Goal: Task Accomplishment & Management: Use online tool/utility

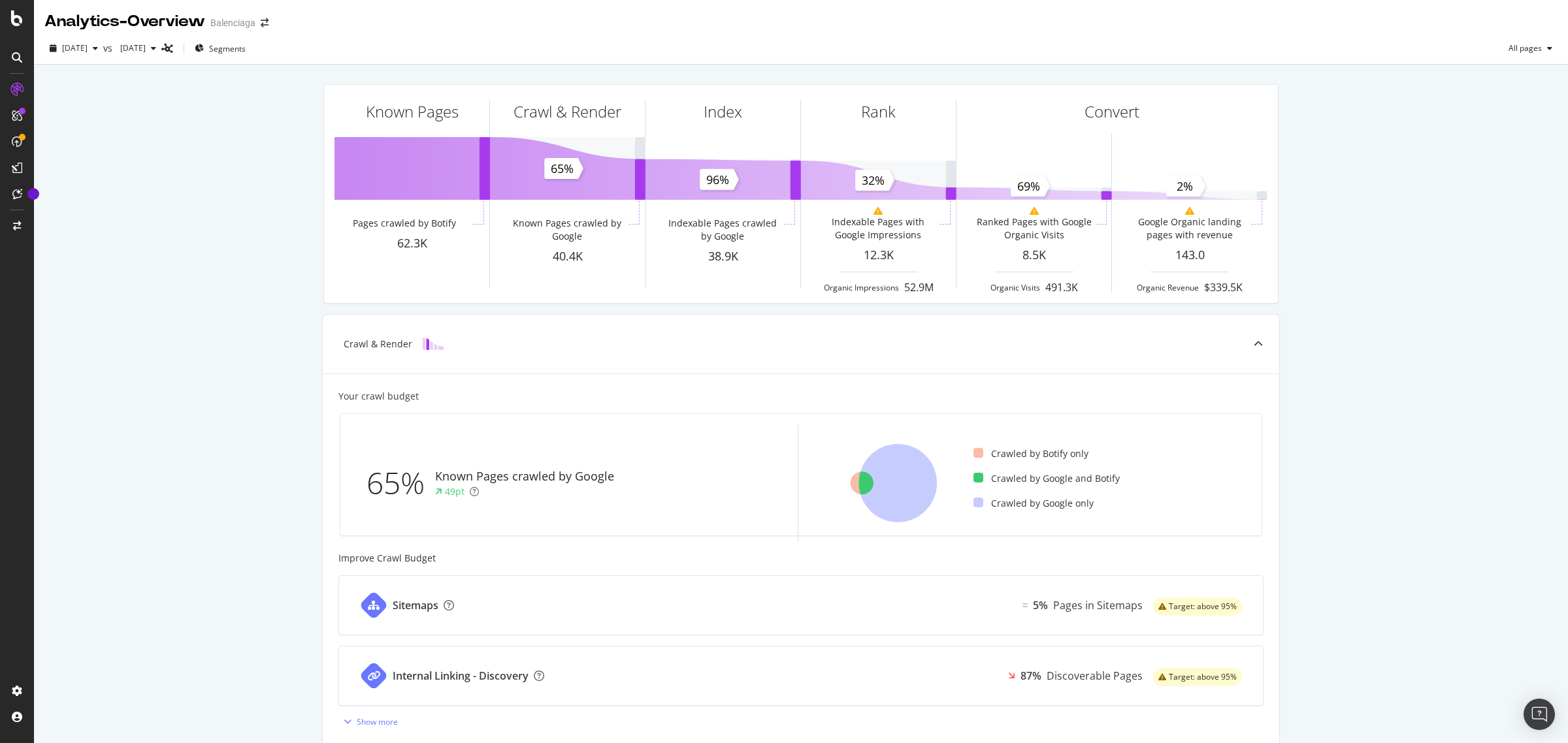
click at [1409, 501] on div "Known Pages Pages crawled by Botify 62.3K Crawl & Render Known Pages crawled by…" at bounding box center [800, 540] width 1534 height 952
click at [76, 147] on div "SiteCrawler" at bounding box center [72, 147] width 47 height 13
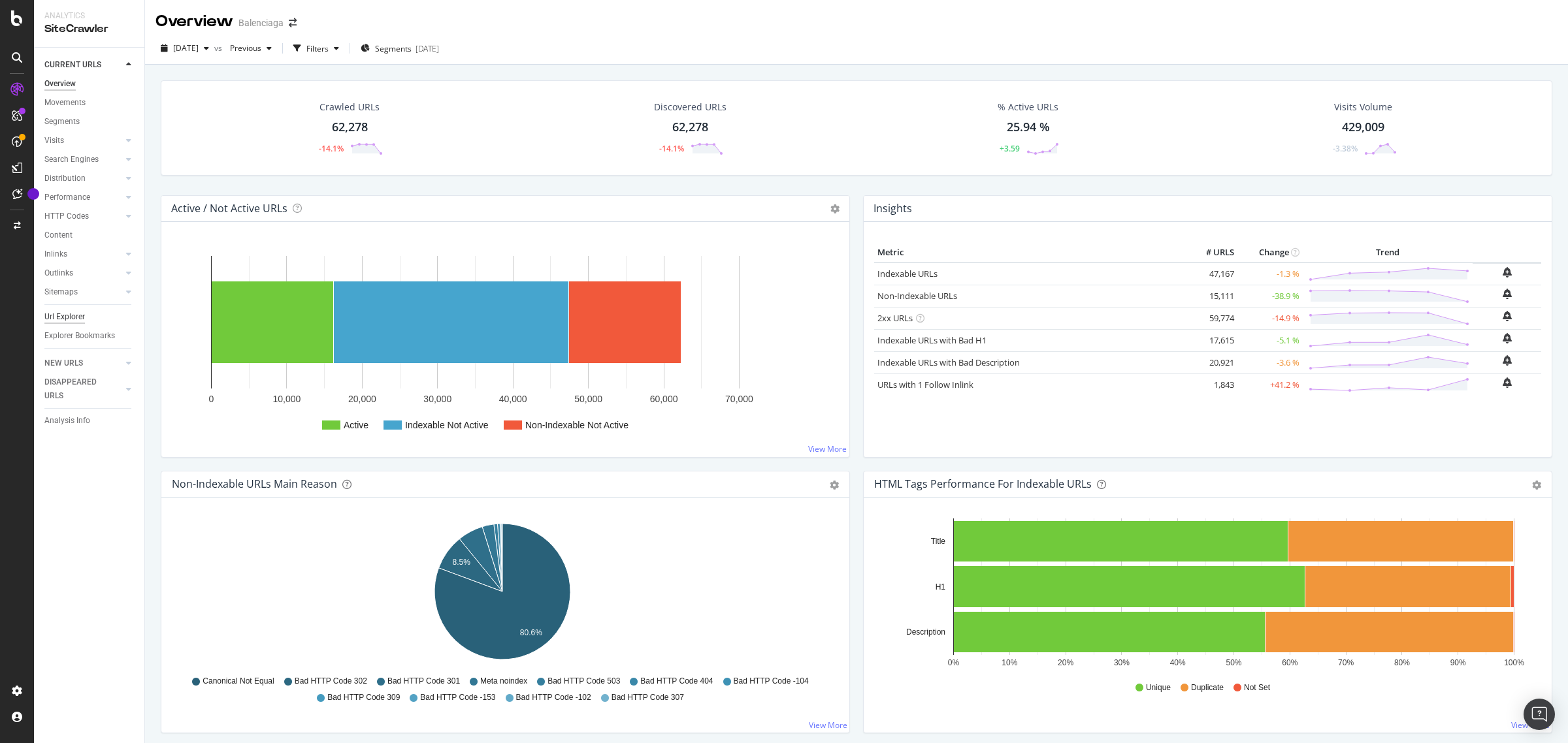
click at [67, 315] on div "Url Explorer" at bounding box center [64, 317] width 40 height 14
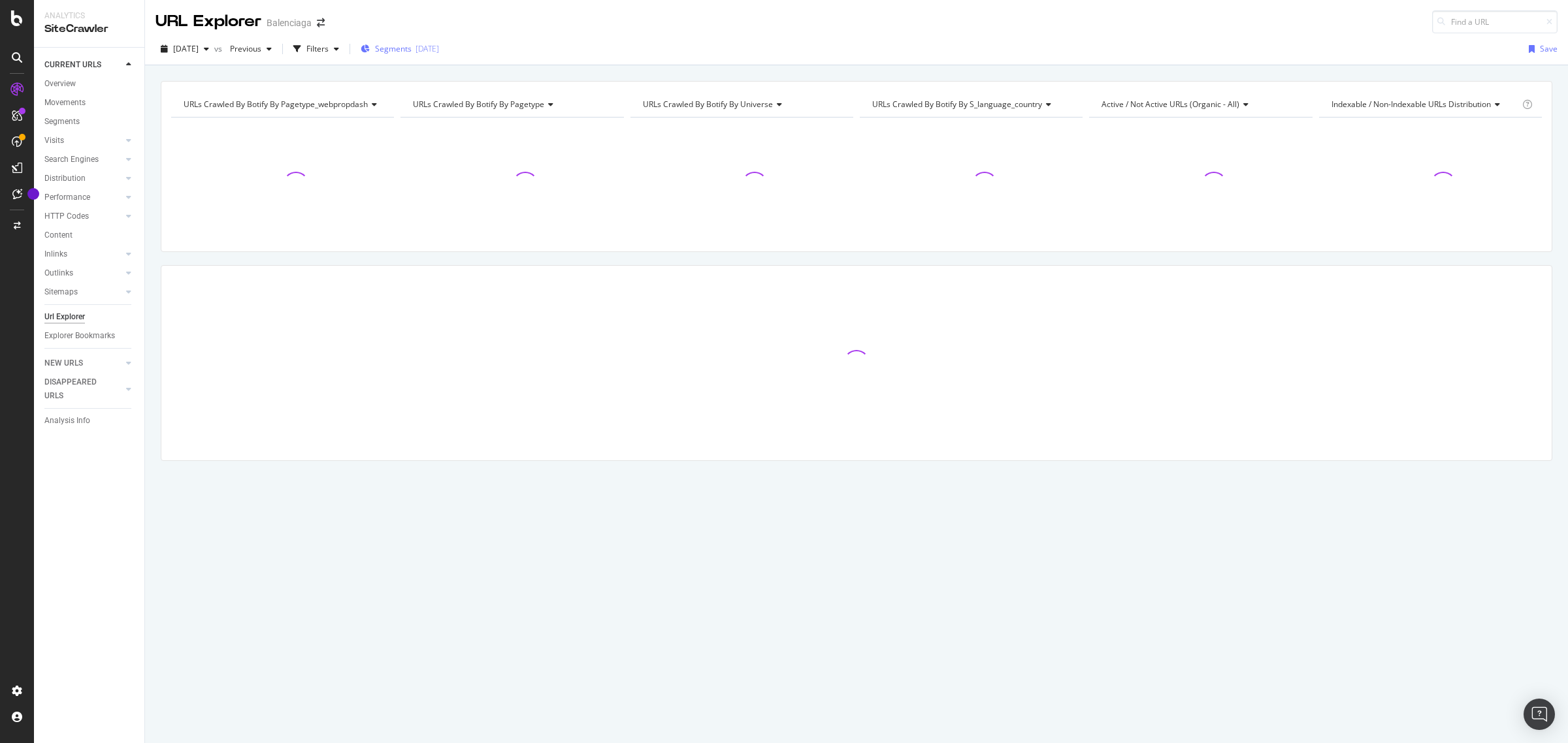
click at [439, 49] on div "[DATE]" at bounding box center [427, 48] width 23 height 11
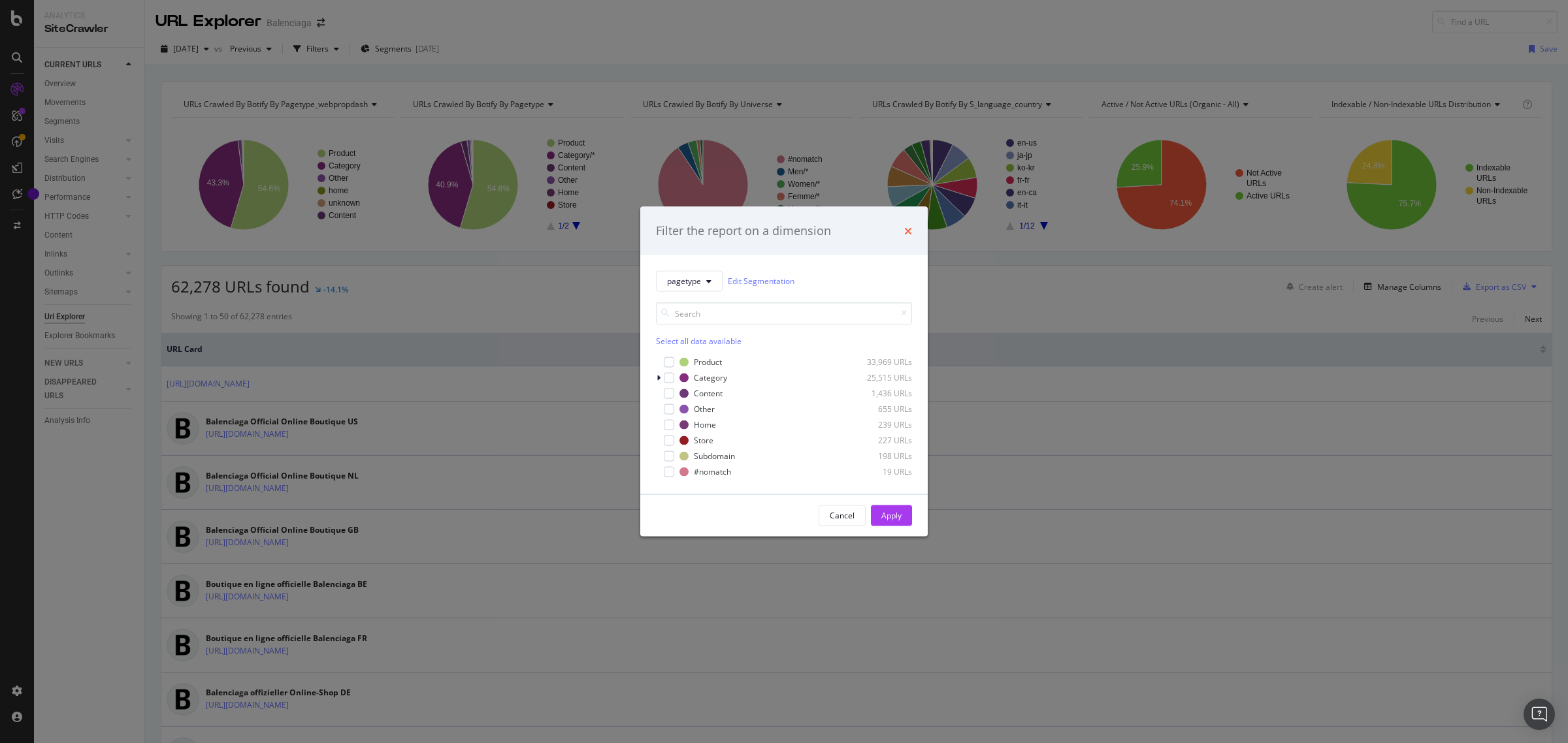
click at [908, 231] on icon "times" at bounding box center [908, 230] width 7 height 10
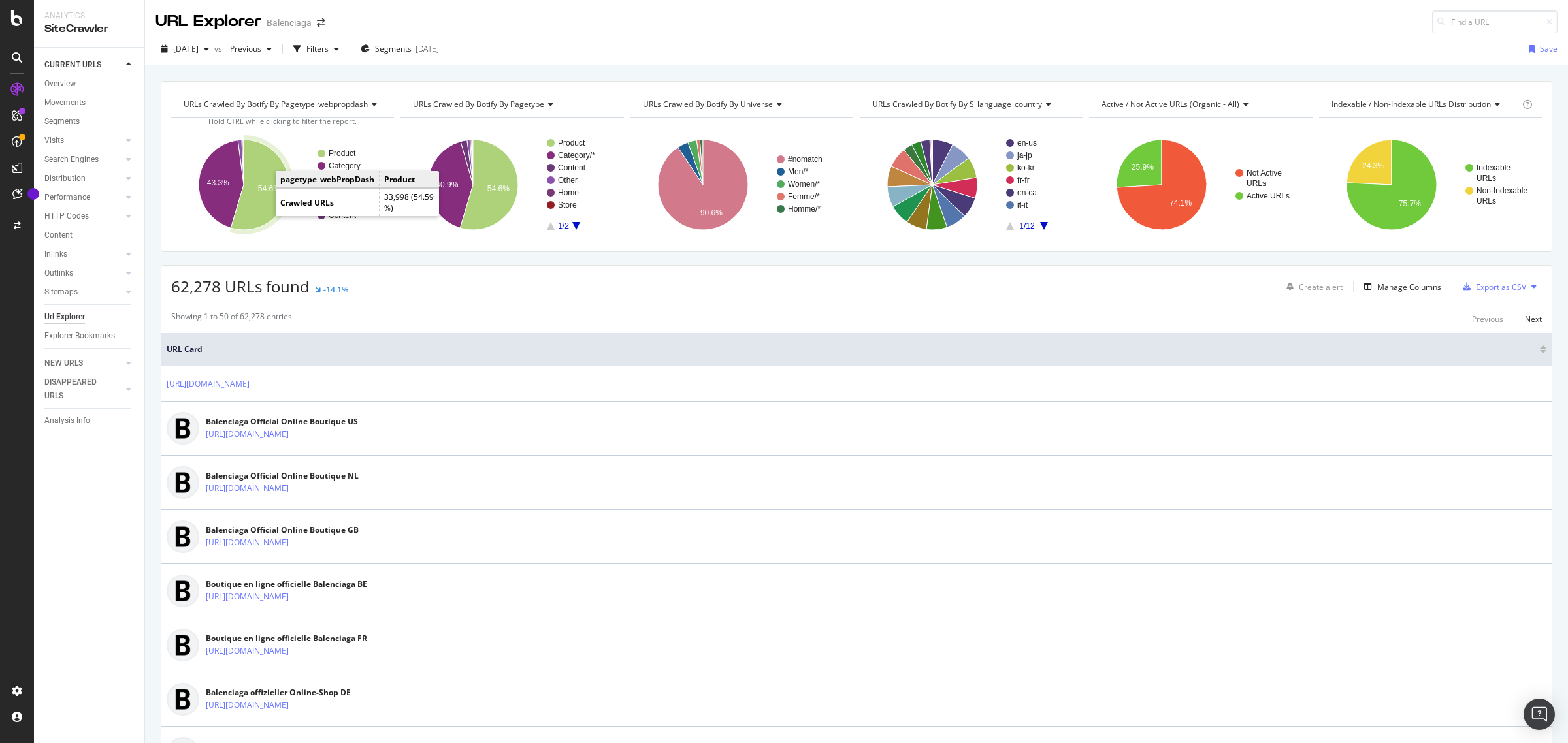
drag, startPoint x: 268, startPoint y: 203, endPoint x: 246, endPoint y: 206, distance: 22.2
click at [246, 206] on icon "A chart." at bounding box center [260, 184] width 58 height 90
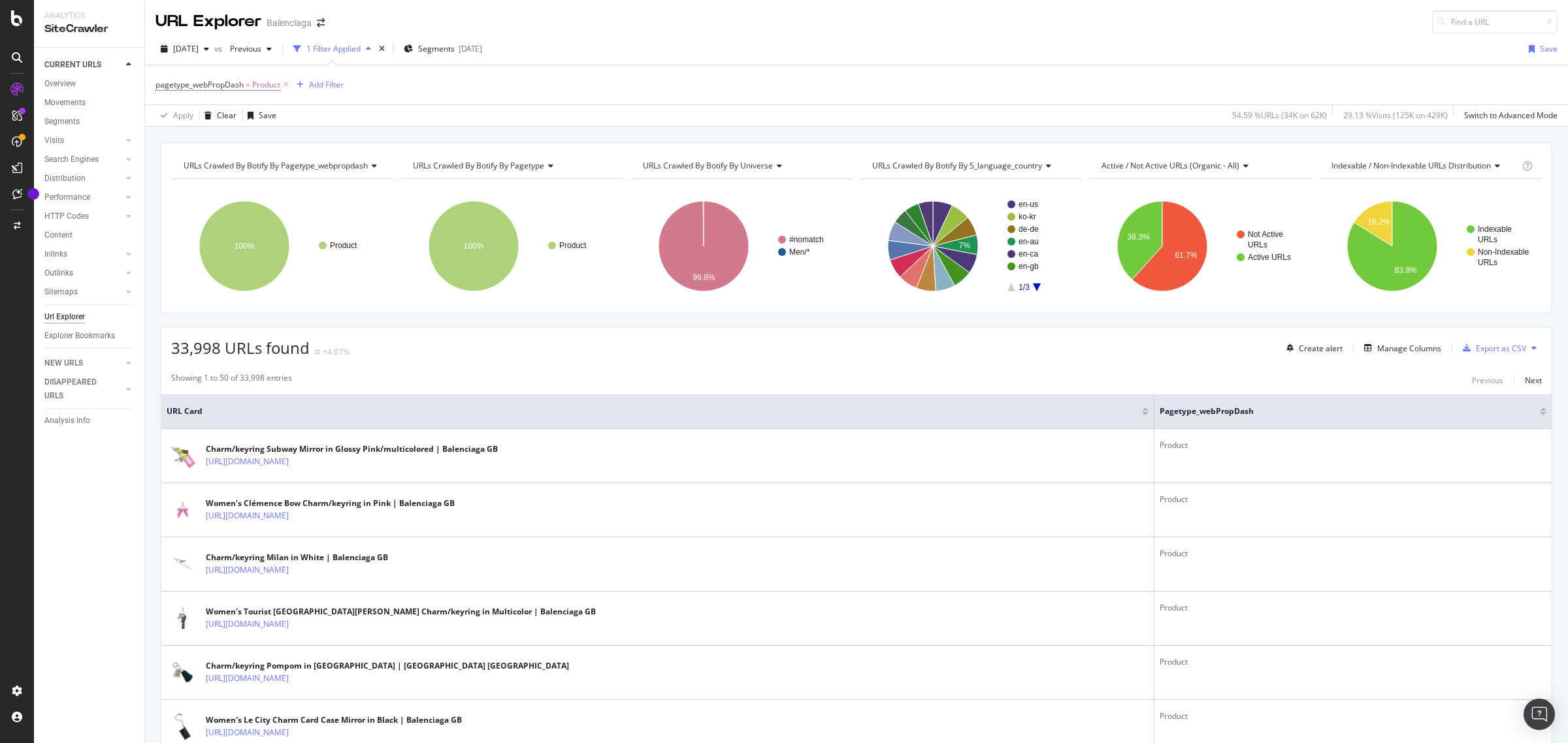
click at [344, 400] on th "URL Card" at bounding box center [658, 412] width 993 height 34
click at [1162, 242] on icon "A chart." at bounding box center [1169, 246] width 75 height 90
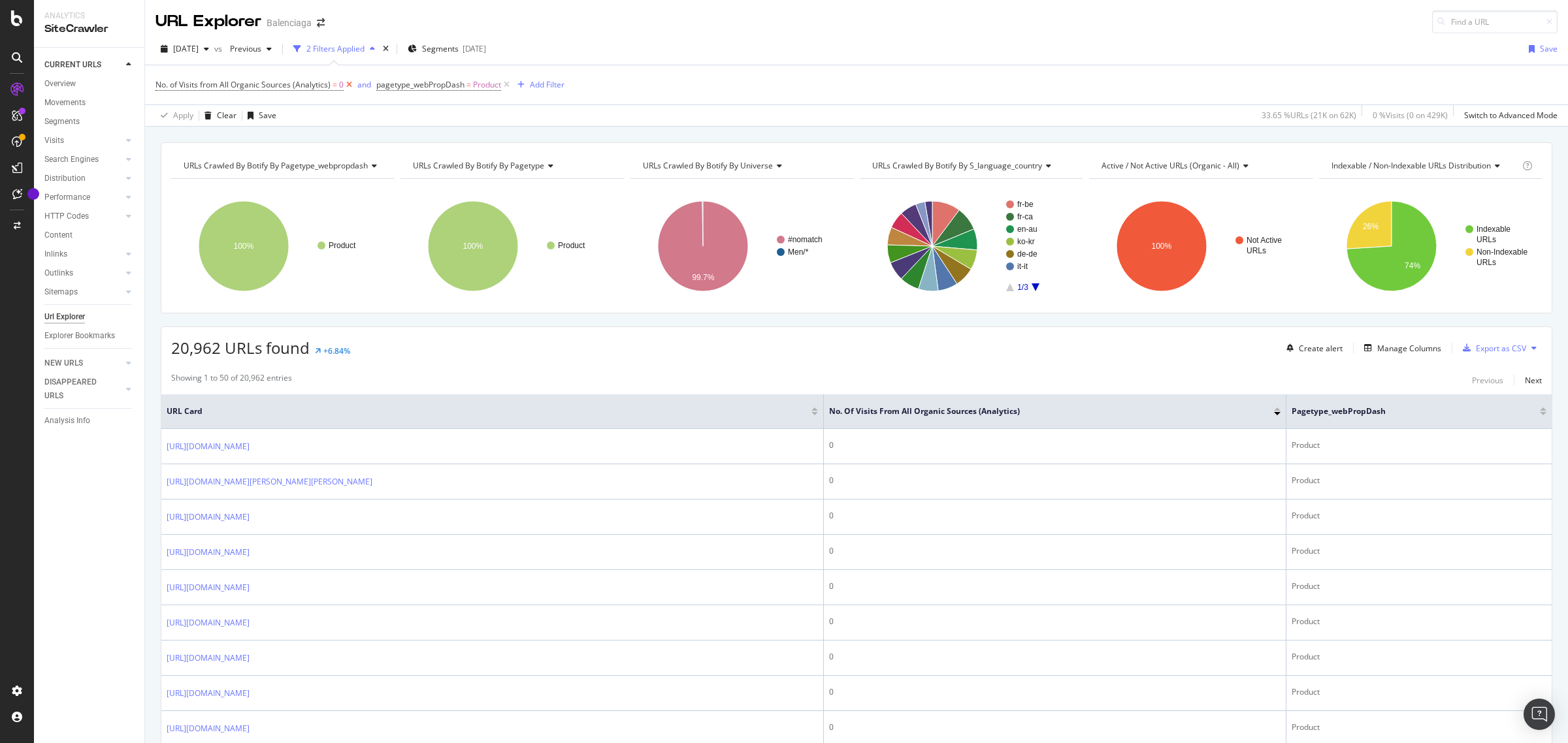
click at [348, 80] on icon at bounding box center [349, 85] width 11 height 13
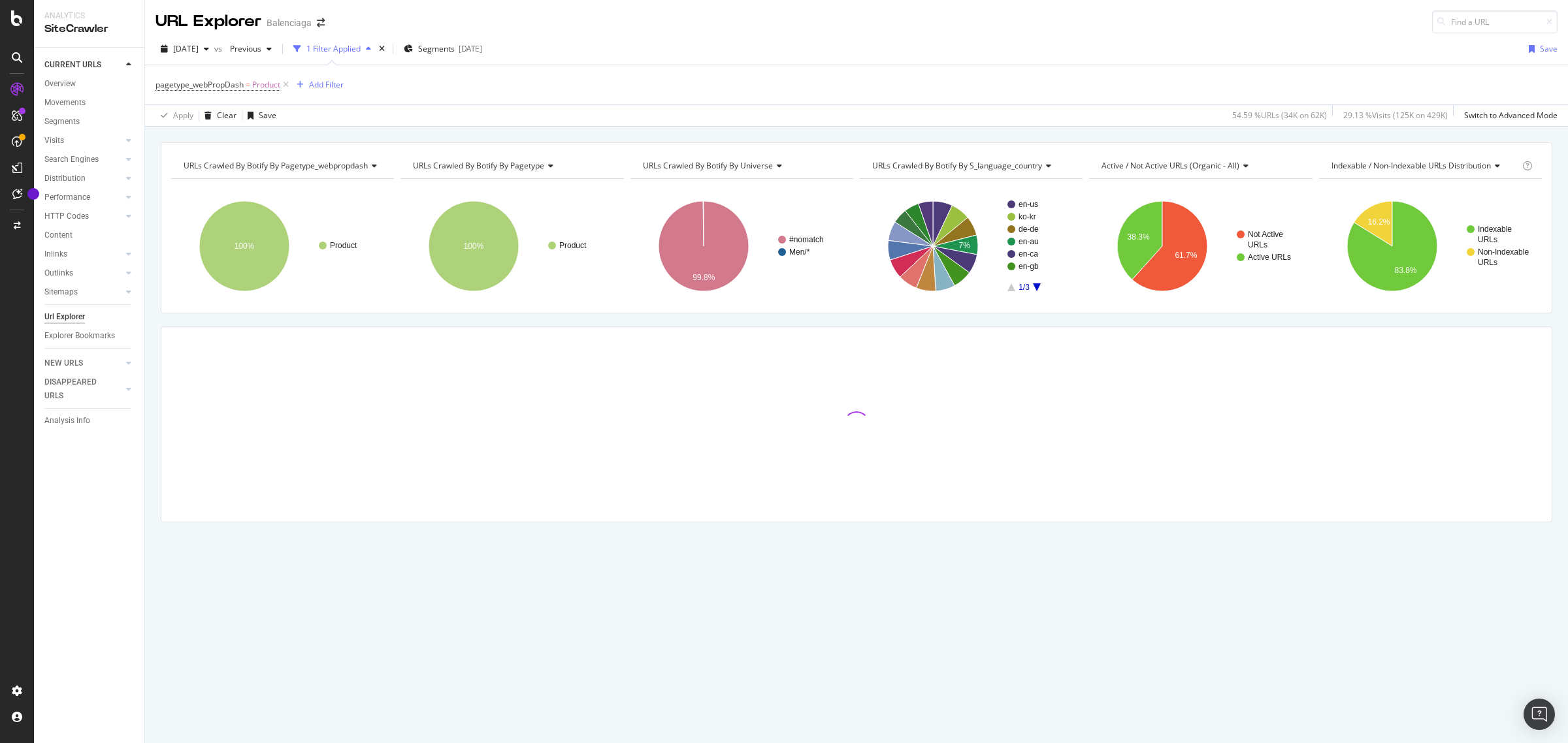
click at [740, 102] on div "pagetype_webPropDash = Product Add Filter" at bounding box center [856, 85] width 1402 height 39
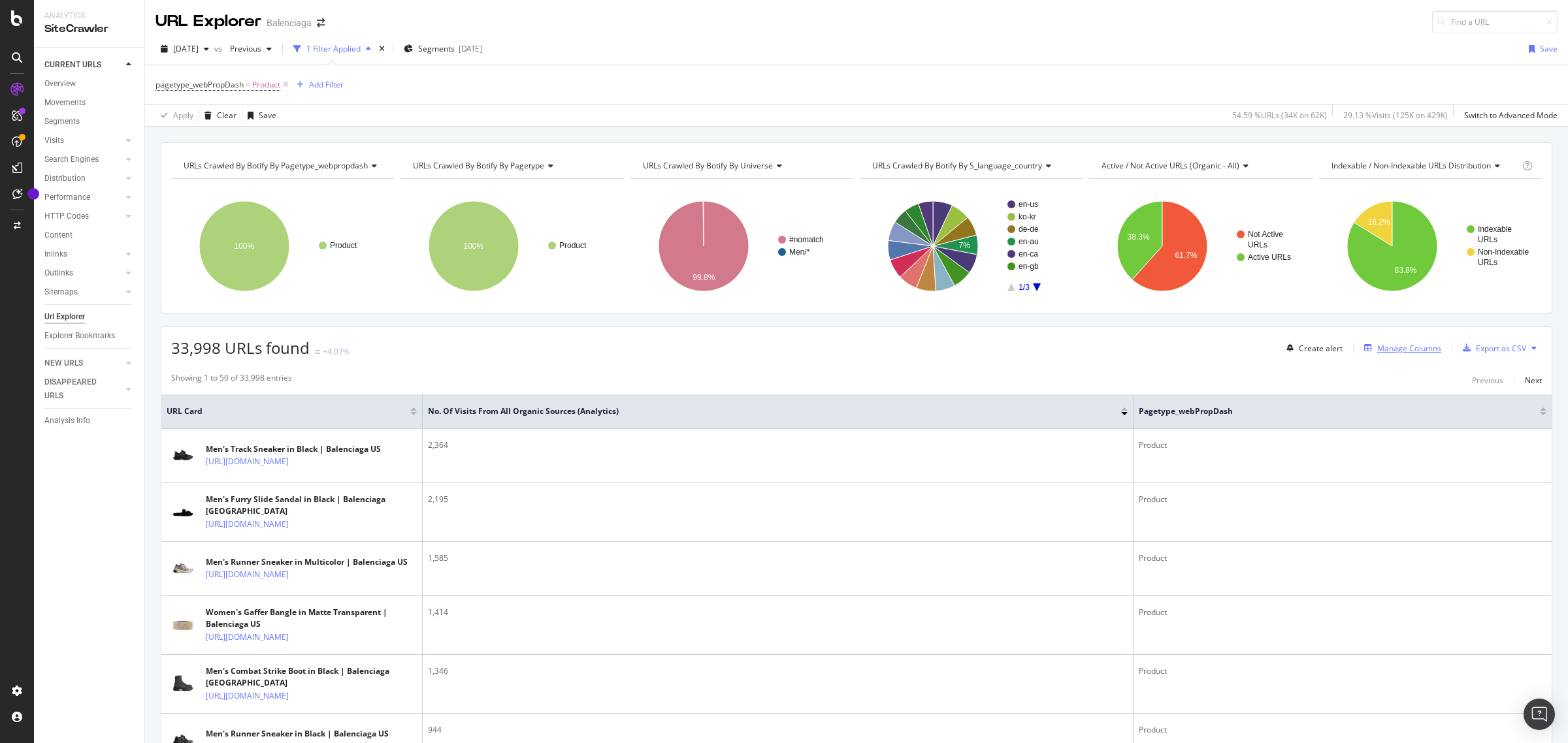
click at [1427, 348] on div "Manage Columns" at bounding box center [1409, 348] width 64 height 11
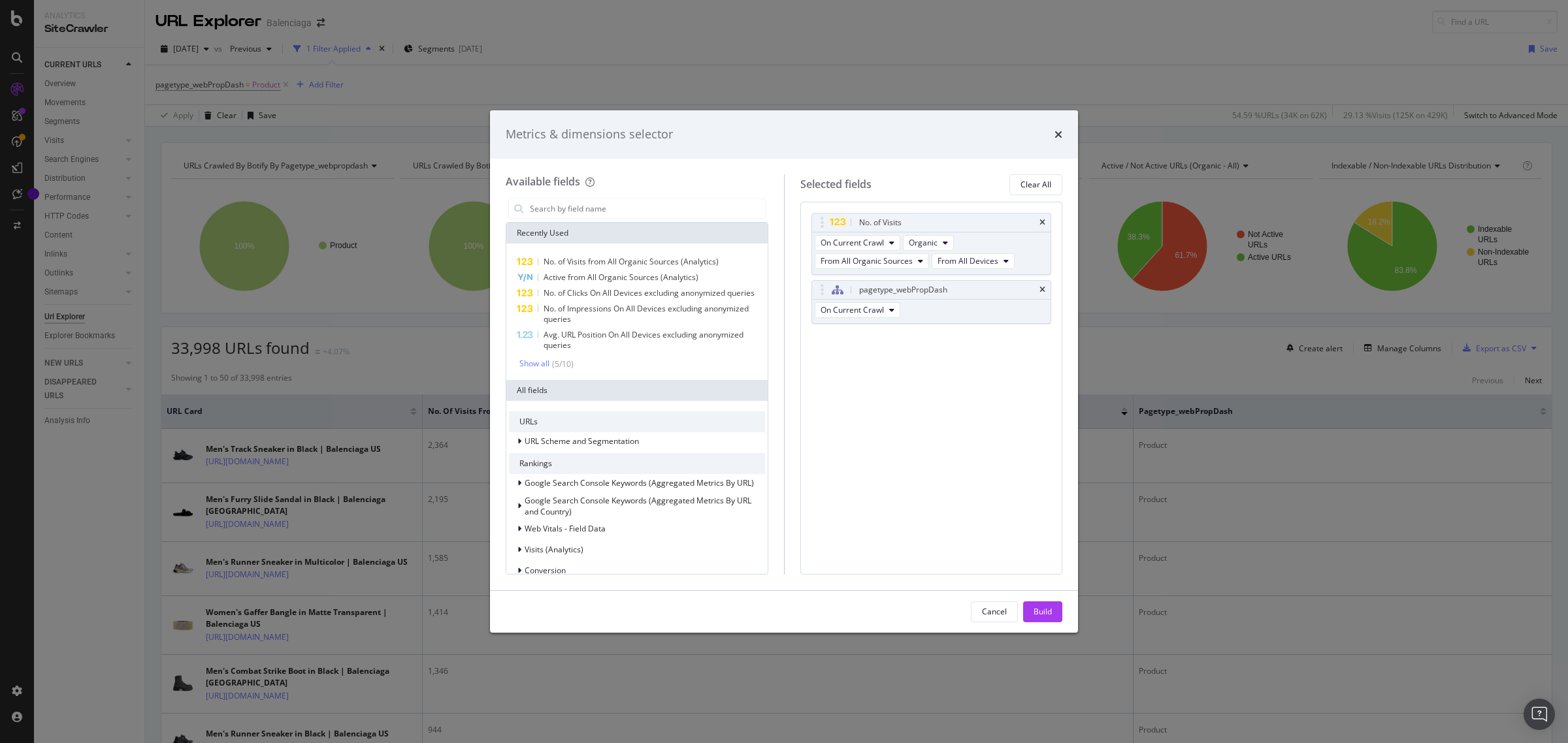
click at [939, 486] on div "No. of Visits On Current Crawl Organic From All Organic Sources From All Device…" at bounding box center [932, 388] width 263 height 372
click at [563, 204] on input "modal" at bounding box center [647, 209] width 237 height 20
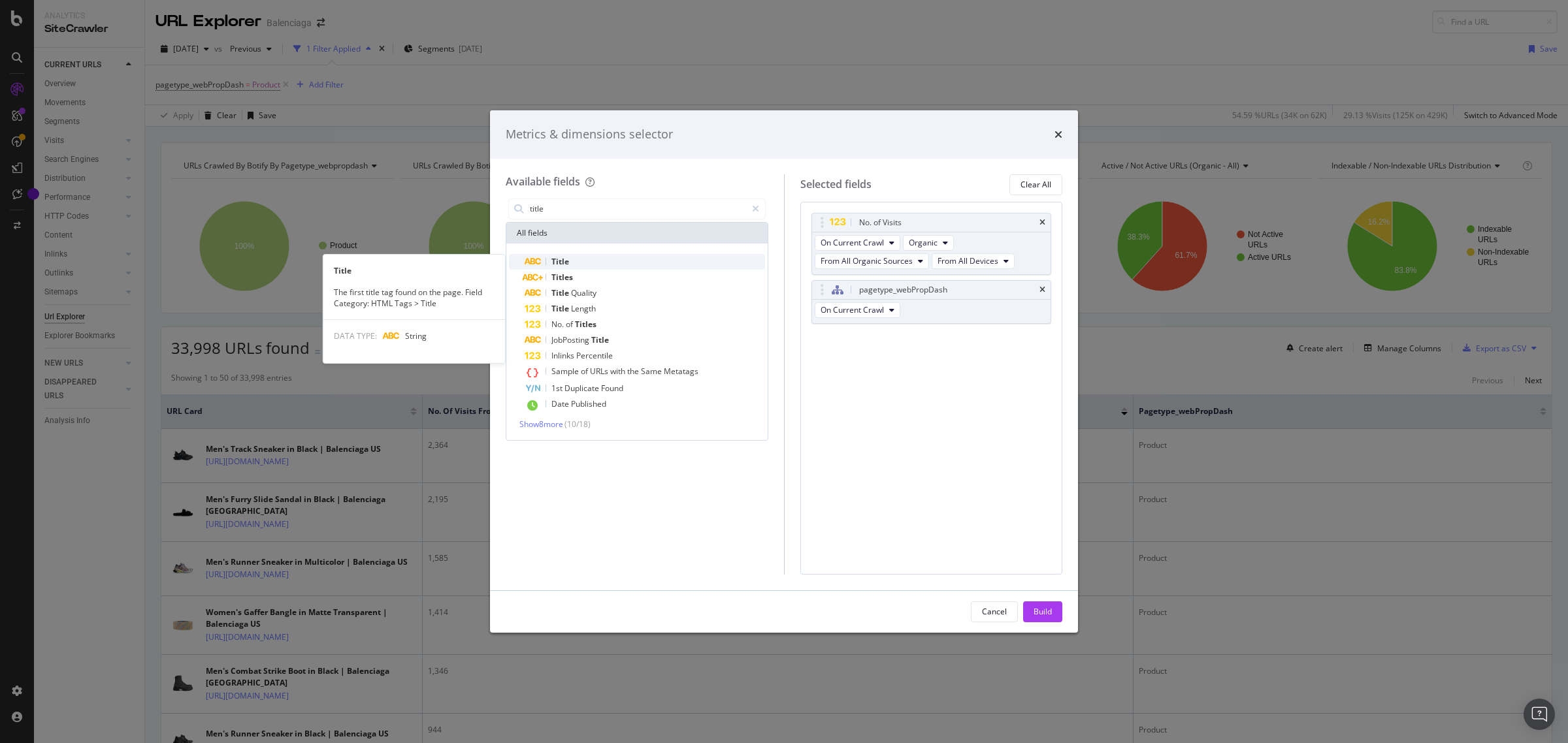
click at [567, 265] on span "Title" at bounding box center [560, 262] width 18 height 11
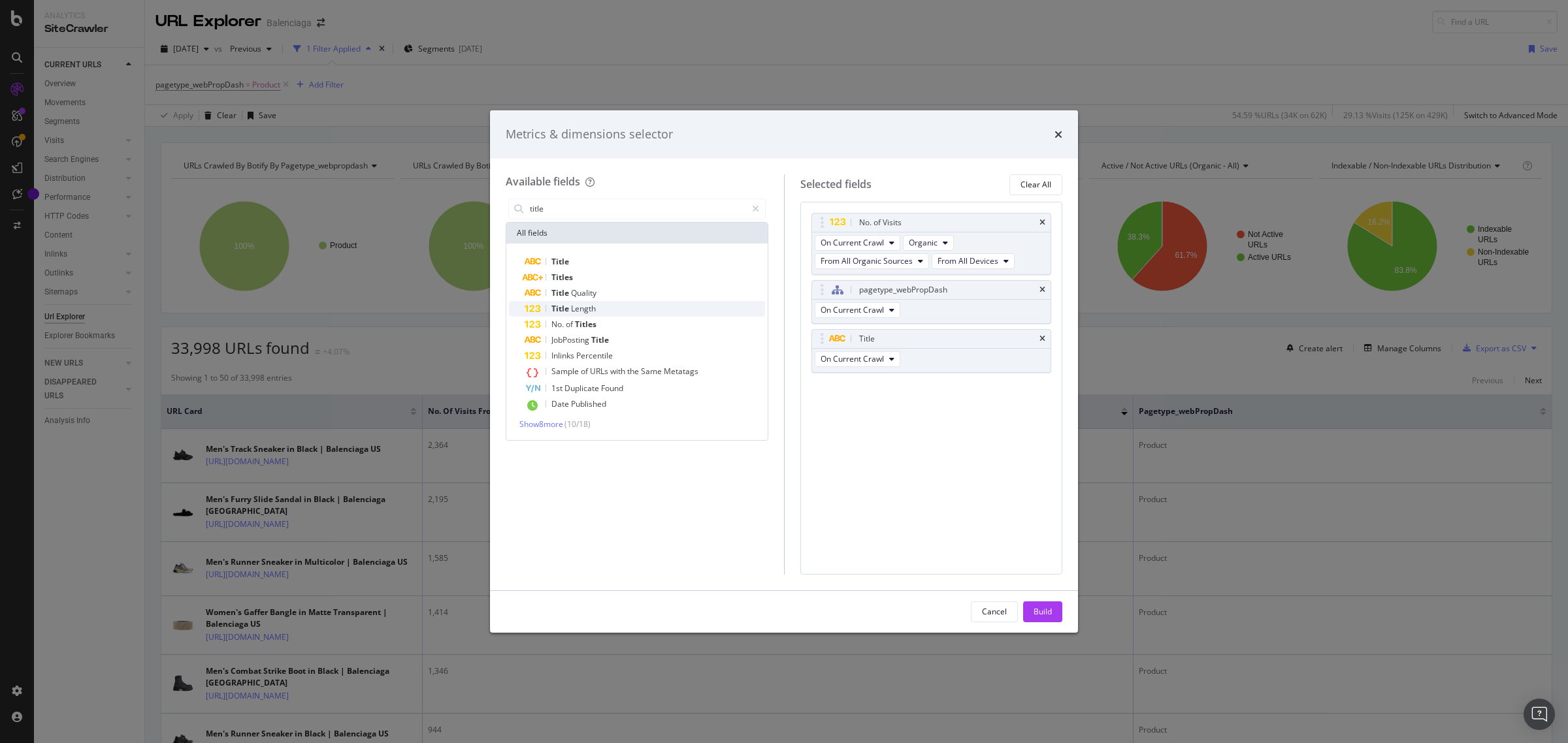
click at [583, 307] on span "Length" at bounding box center [583, 308] width 25 height 11
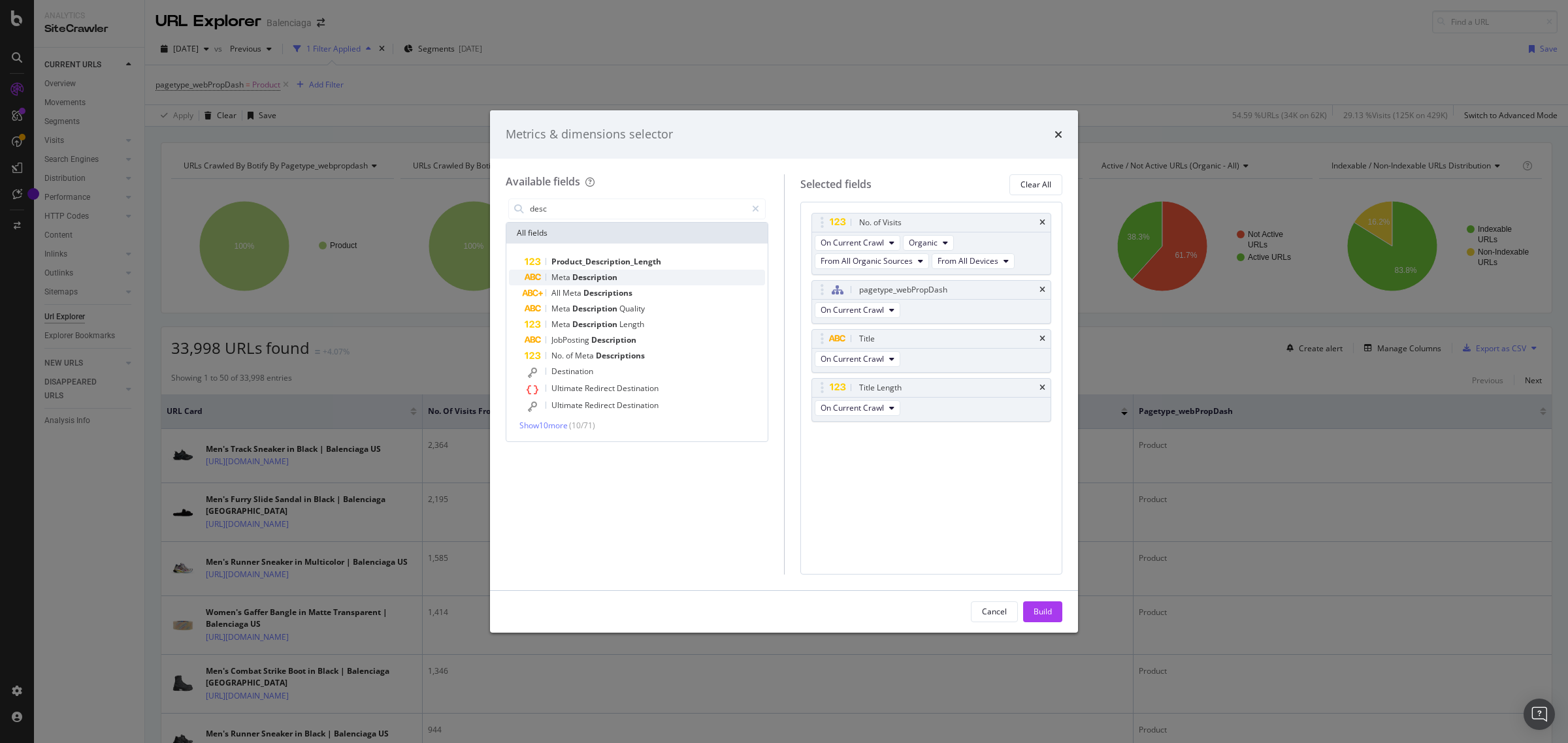
click at [600, 277] on span "Description" at bounding box center [594, 277] width 45 height 11
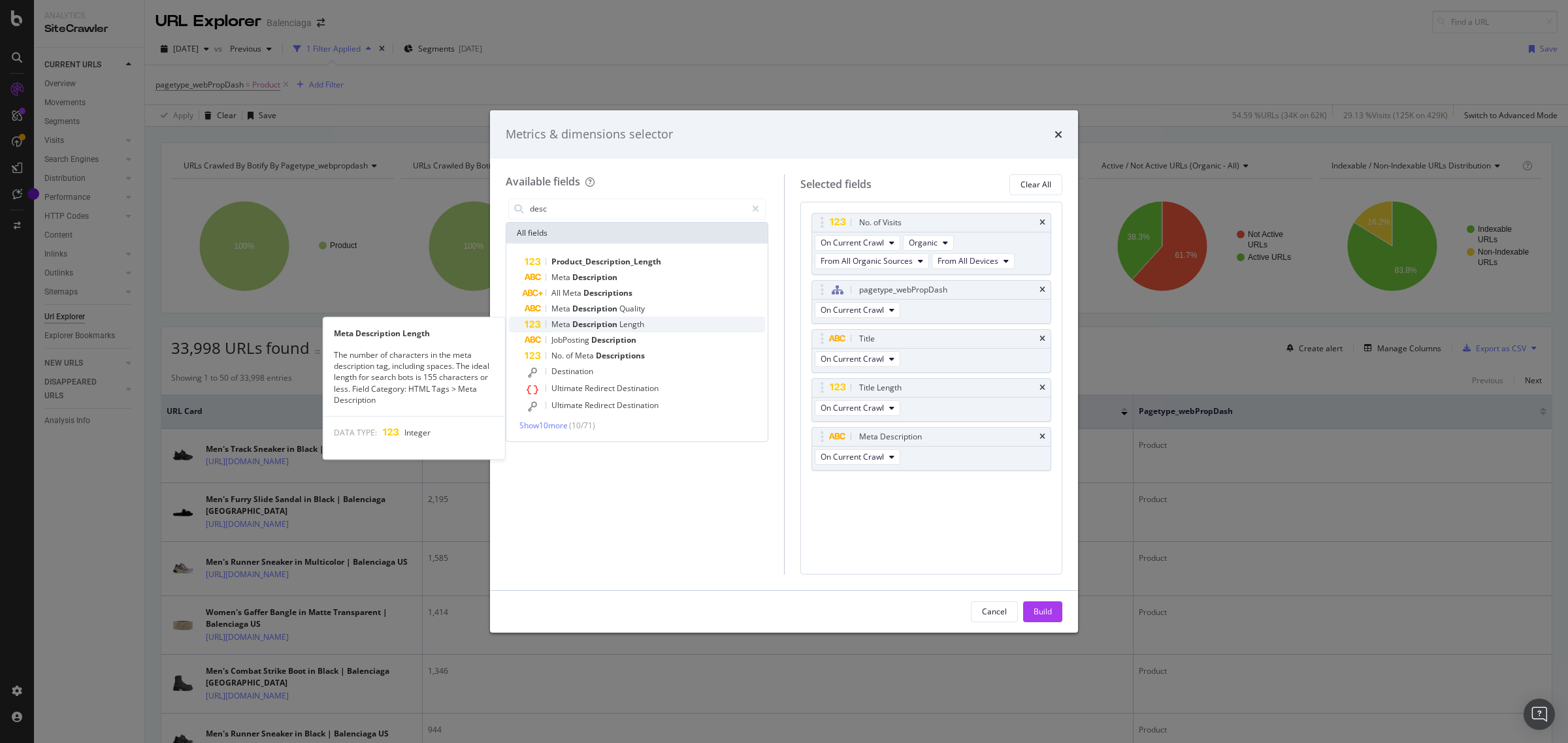
click at [598, 321] on span "Description" at bounding box center [595, 324] width 47 height 11
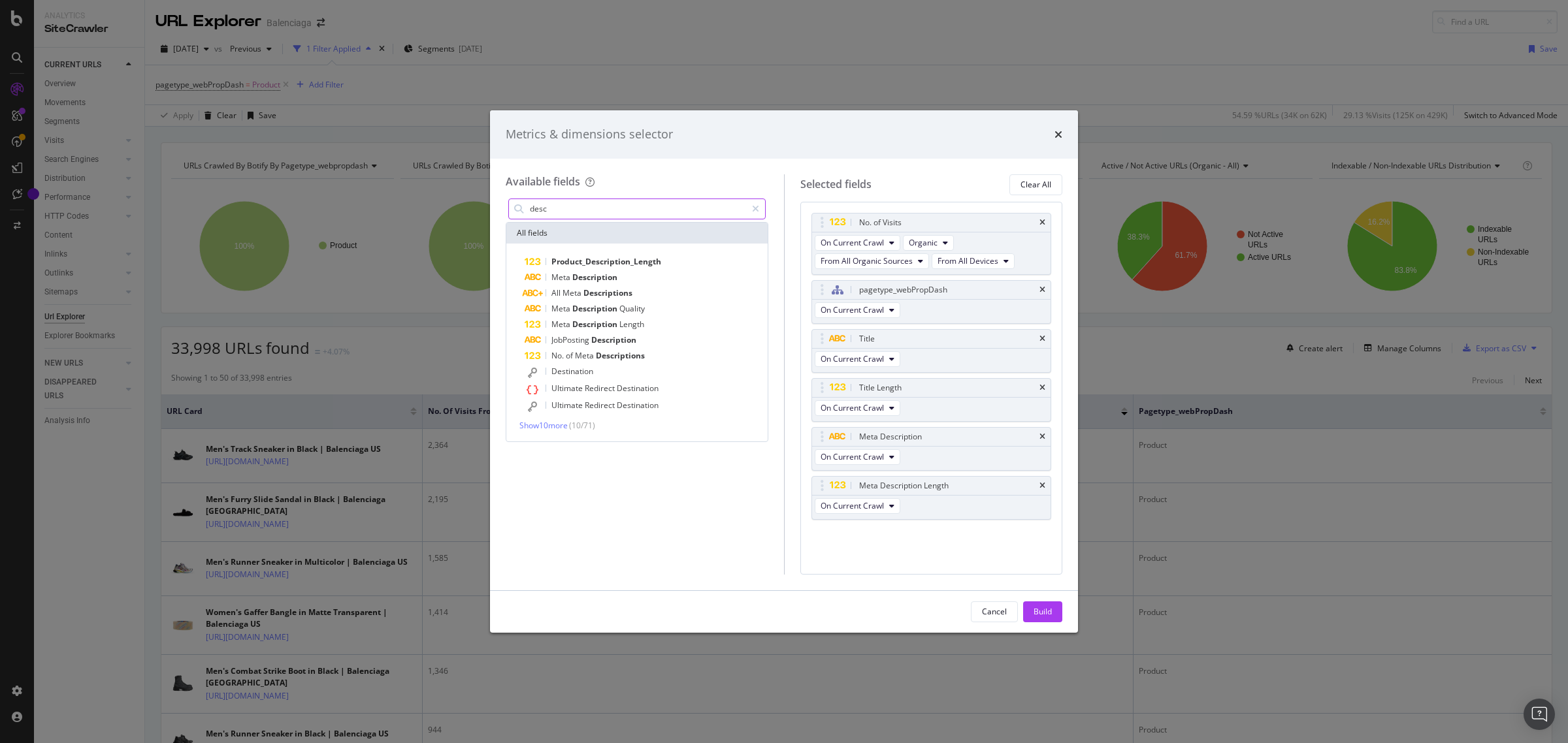
click at [550, 209] on input "desc" at bounding box center [637, 209] width 218 height 20
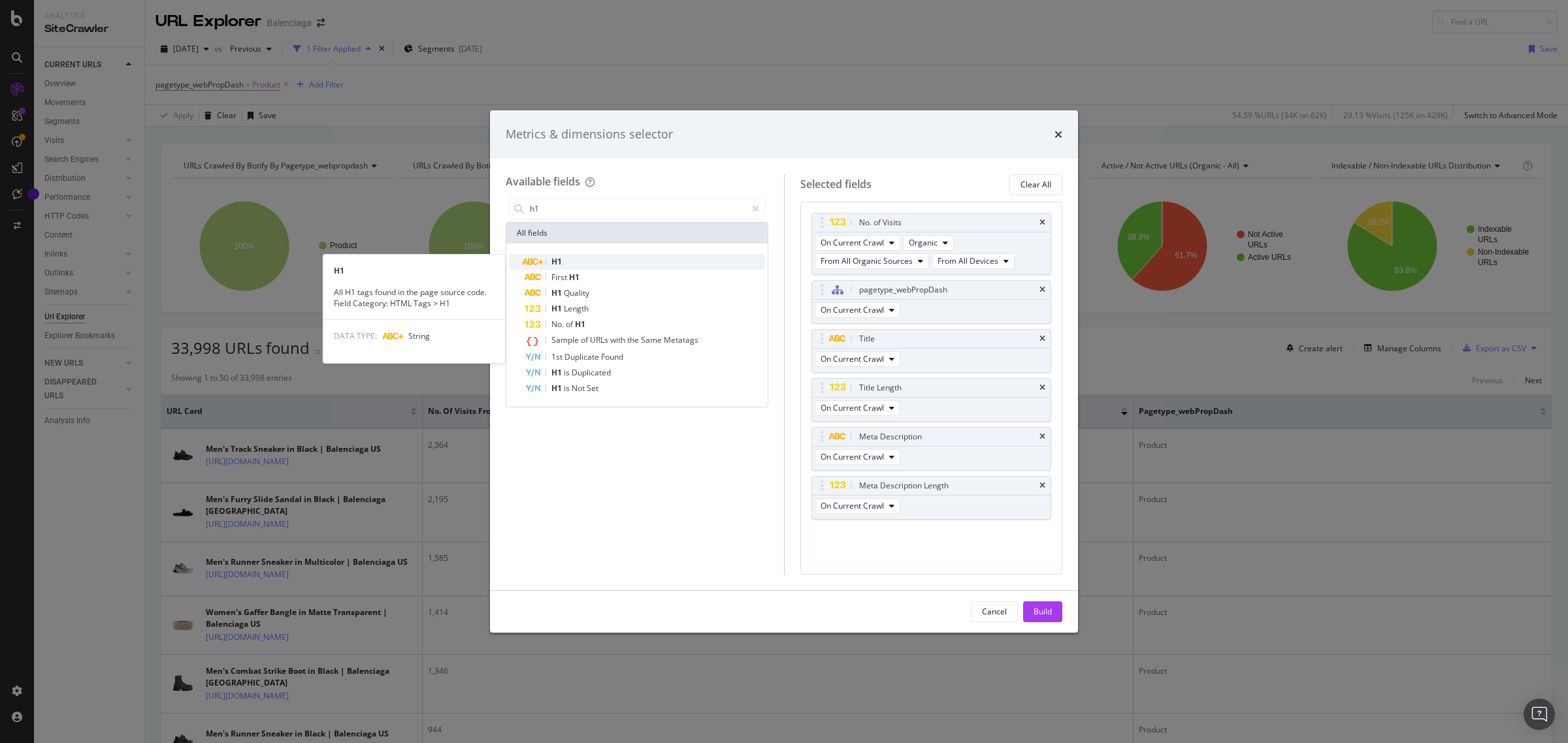
click at [561, 259] on span "H1" at bounding box center [556, 262] width 10 height 11
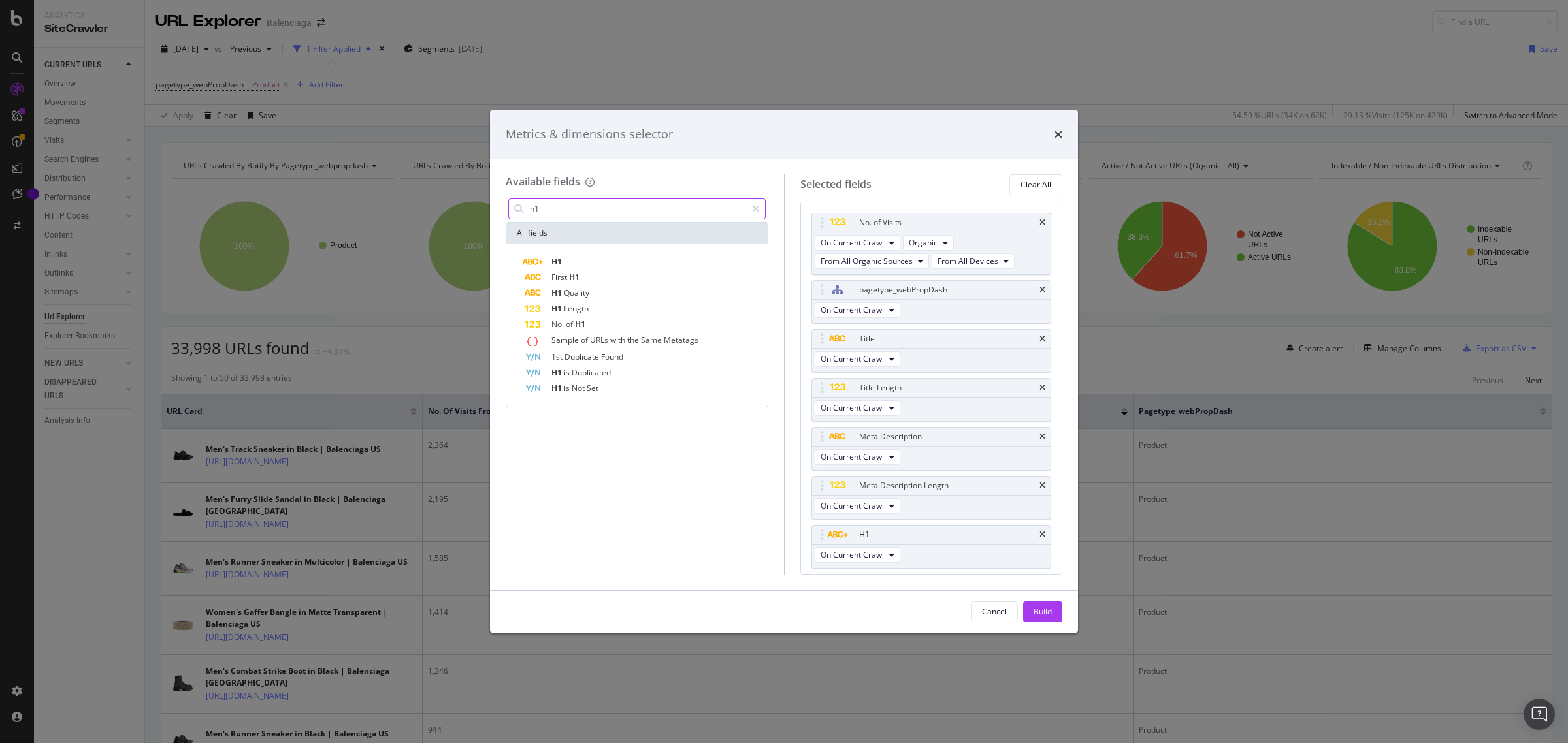
click at [546, 207] on input "h1" at bounding box center [637, 209] width 218 height 20
drag, startPoint x: 560, startPoint y: 206, endPoint x: 517, endPoint y: 208, distance: 43.0
click at [517, 208] on div "DEN" at bounding box center [637, 209] width 257 height 20
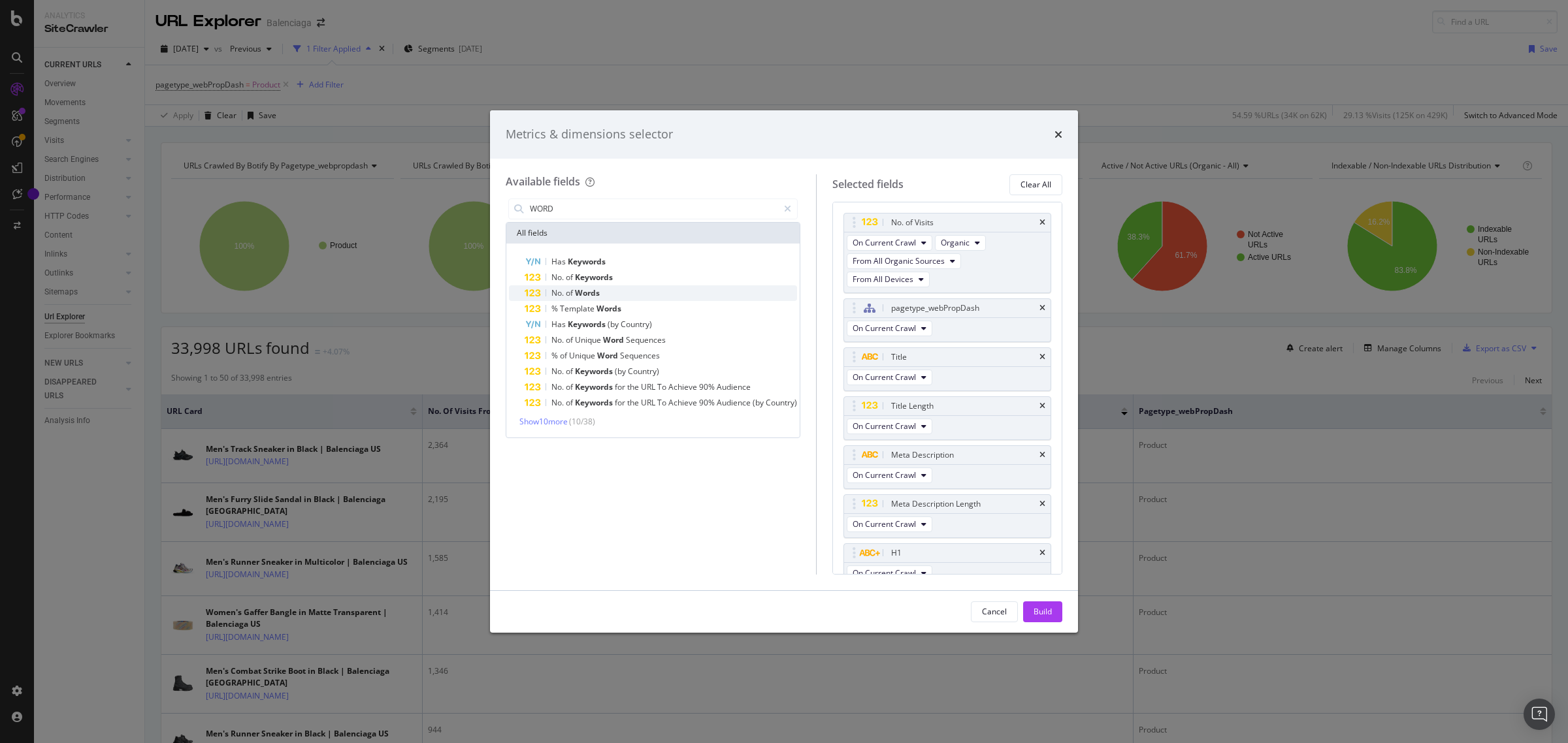
click at [627, 294] on div "No. of Words" at bounding box center [661, 292] width 272 height 16
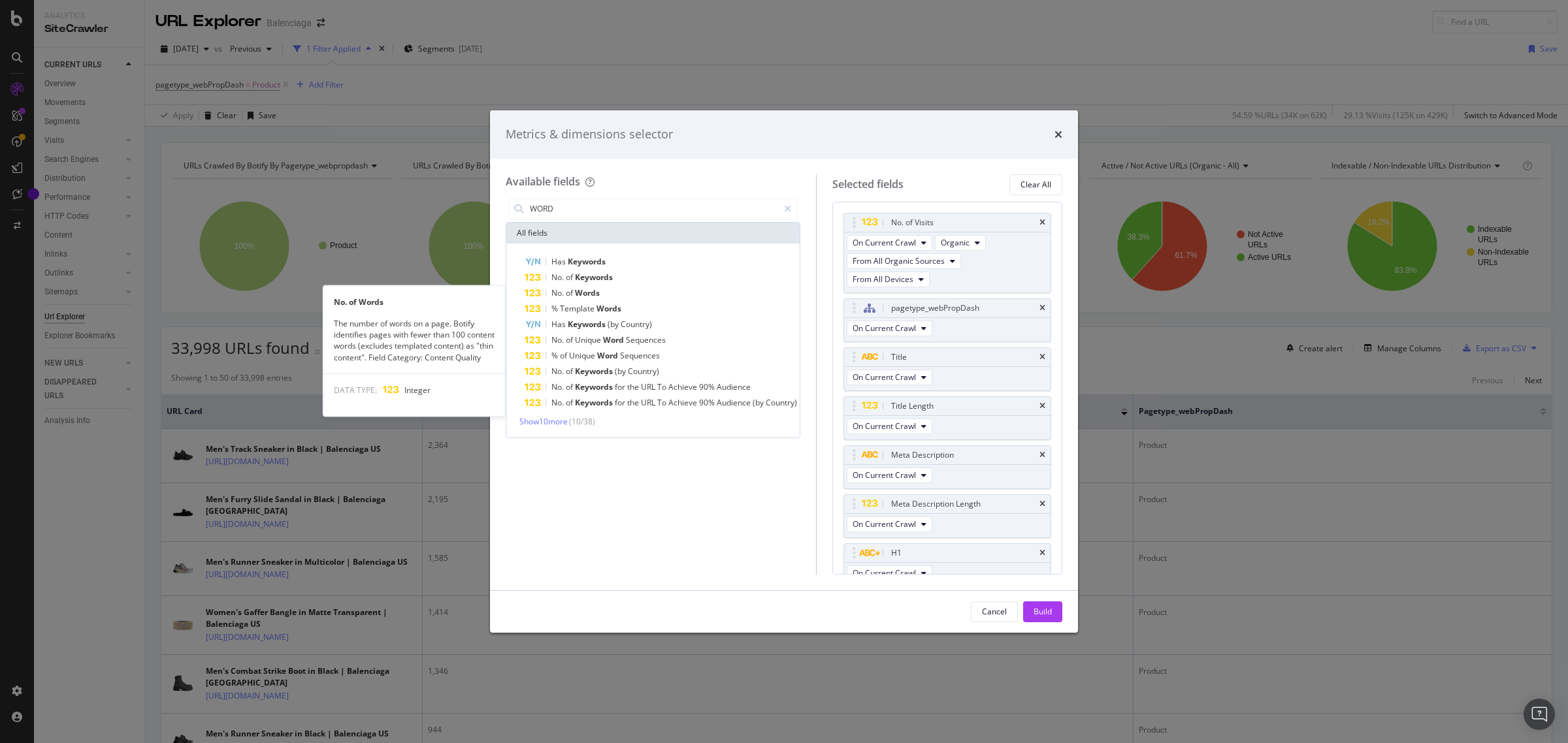
scroll to position [64, 0]
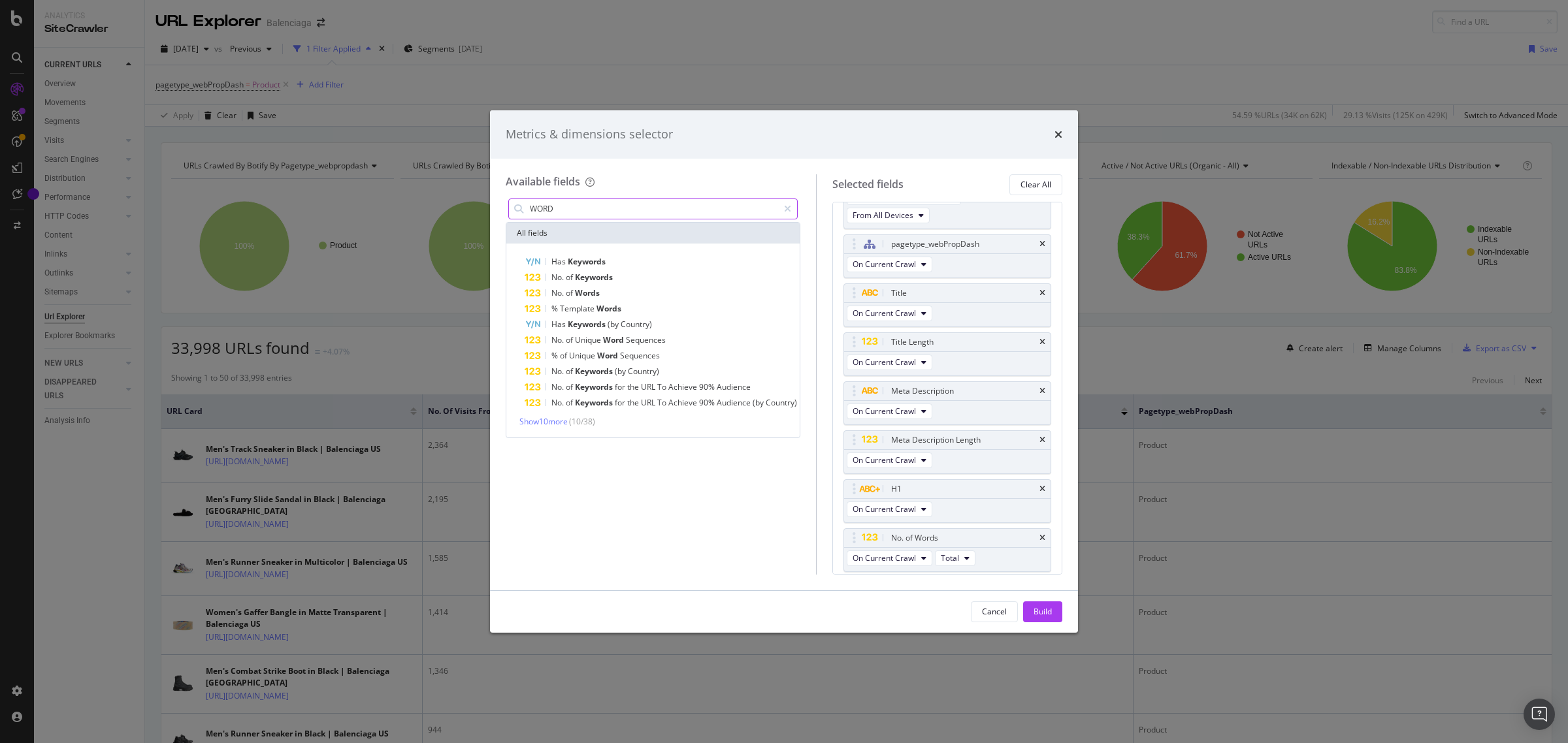
click at [550, 204] on input "WORD" at bounding box center [653, 209] width 250 height 20
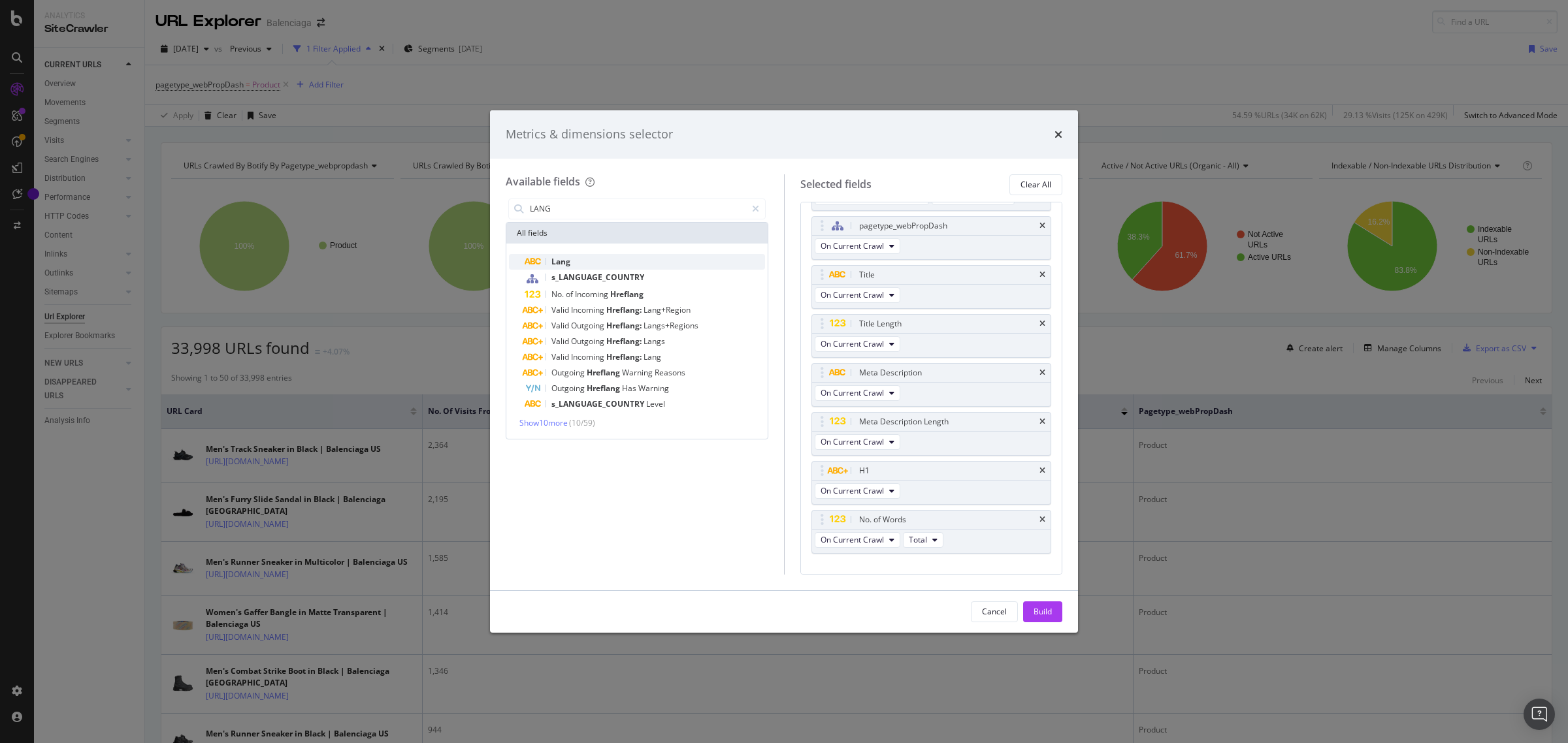
click at [561, 256] on span "Lang" at bounding box center [561, 262] width 19 height 11
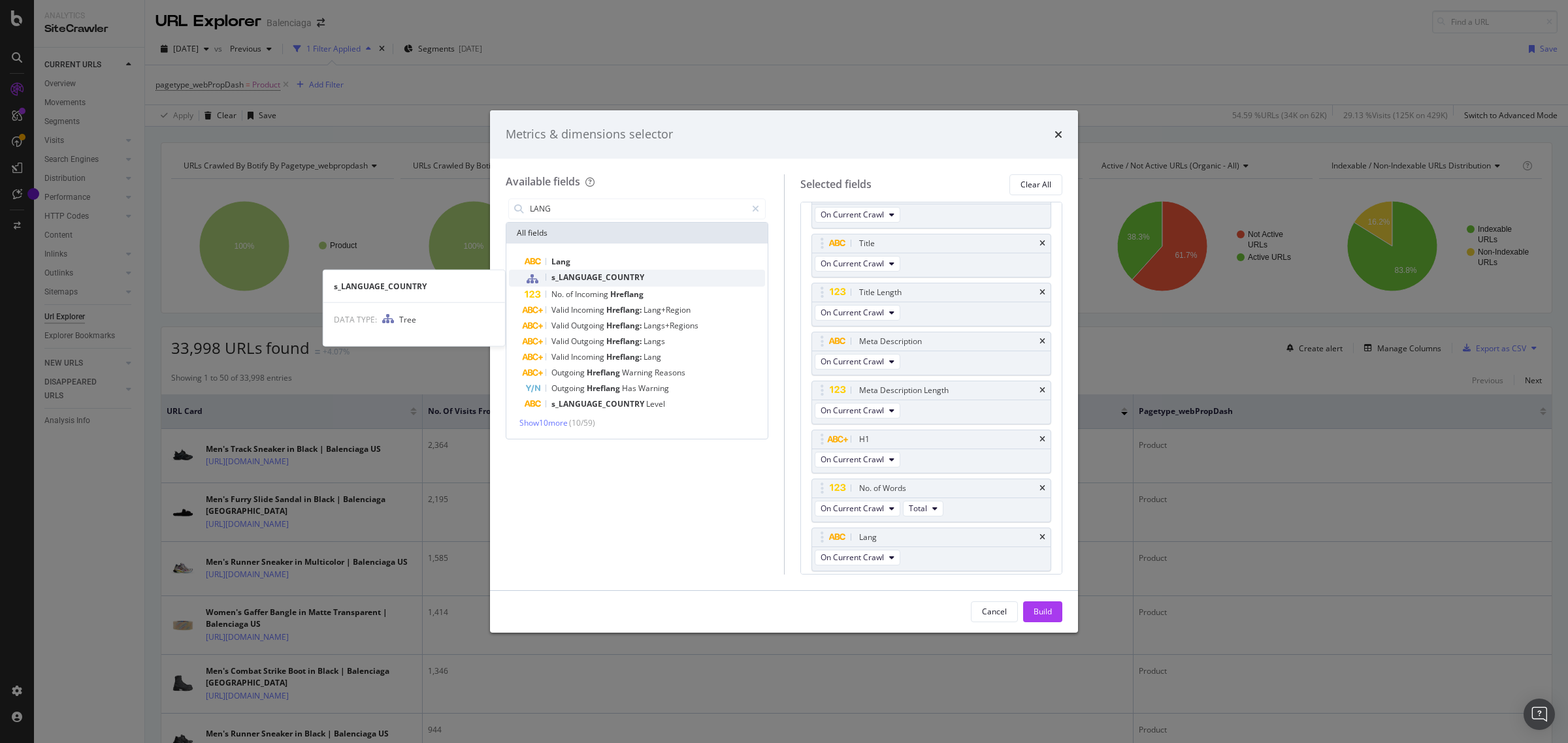
click at [567, 278] on span "s_LANGUAGE_COUNTRY" at bounding box center [598, 277] width 93 height 11
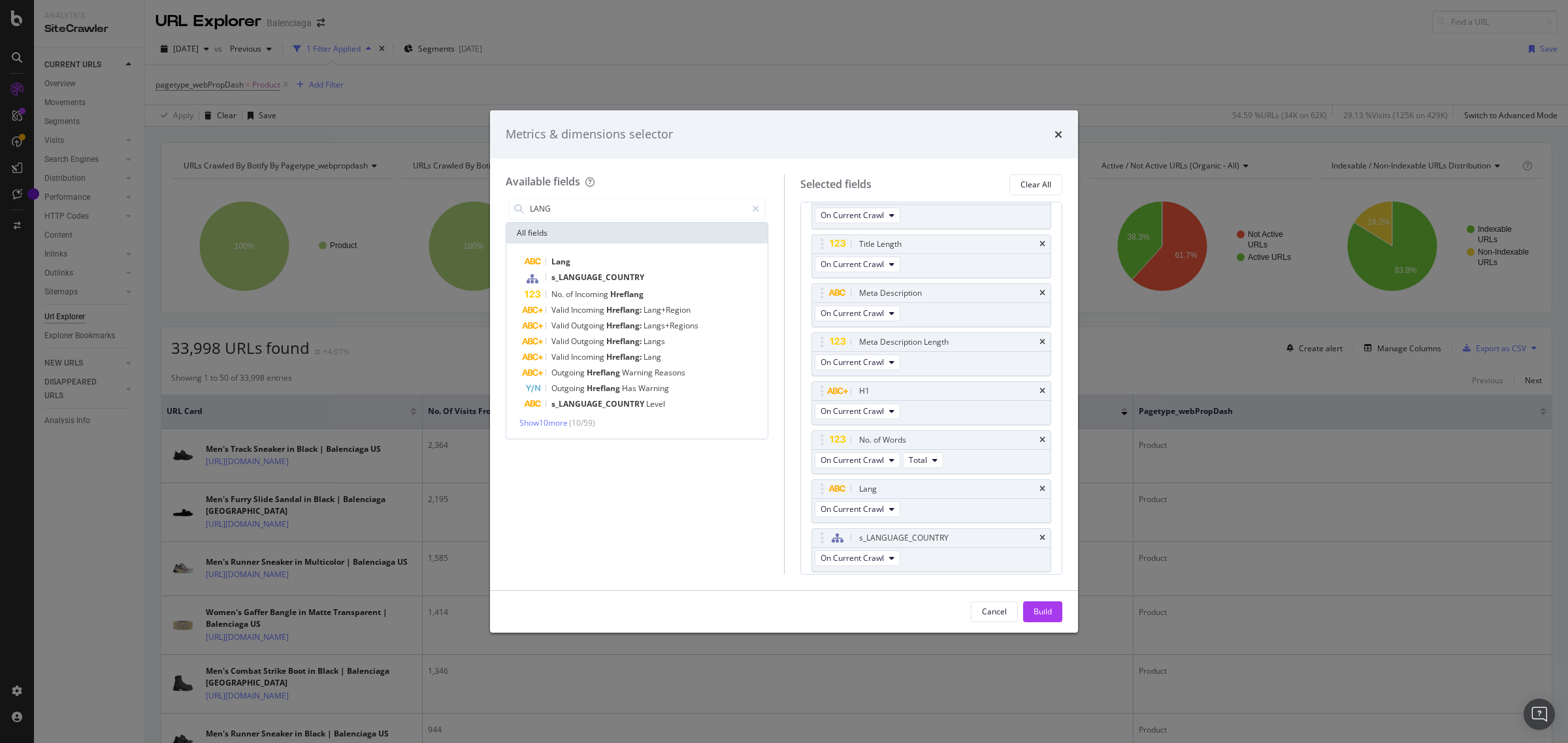
scroll to position [144, 0]
click at [634, 214] on input "LANG" at bounding box center [637, 209] width 218 height 20
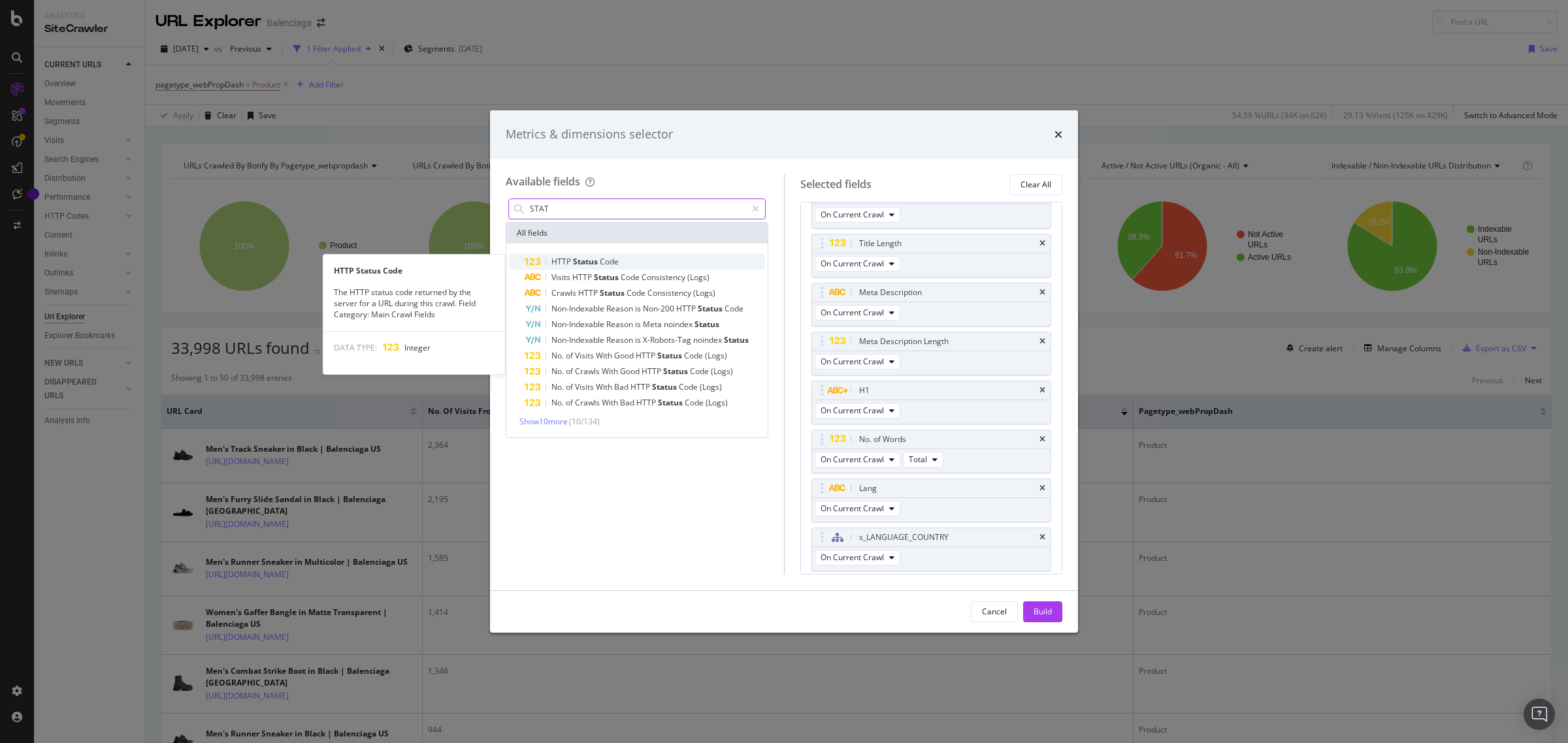
type input "STAT"
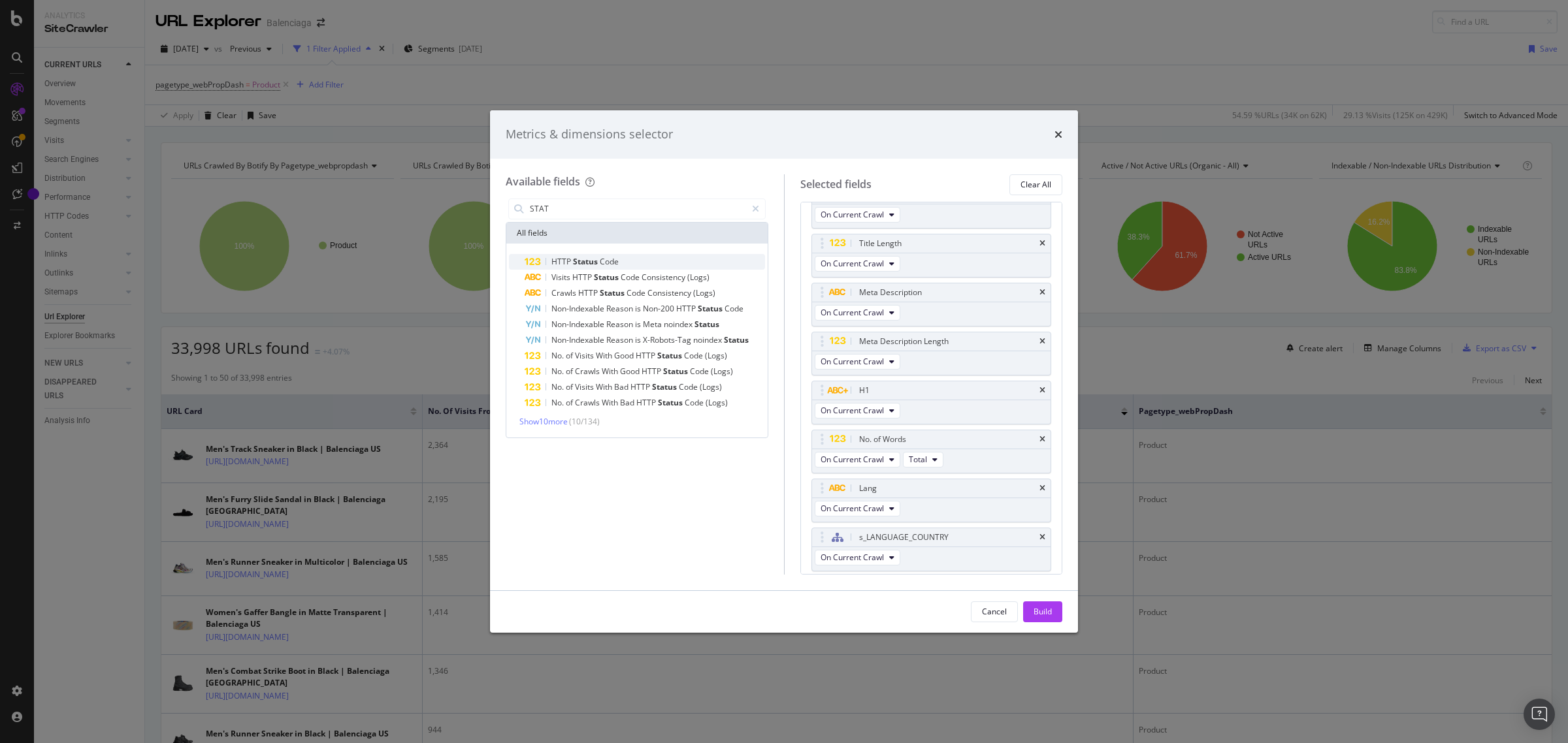
click at [613, 259] on span "Code" at bounding box center [609, 262] width 19 height 11
click at [566, 200] on input "STAT" at bounding box center [637, 209] width 218 height 20
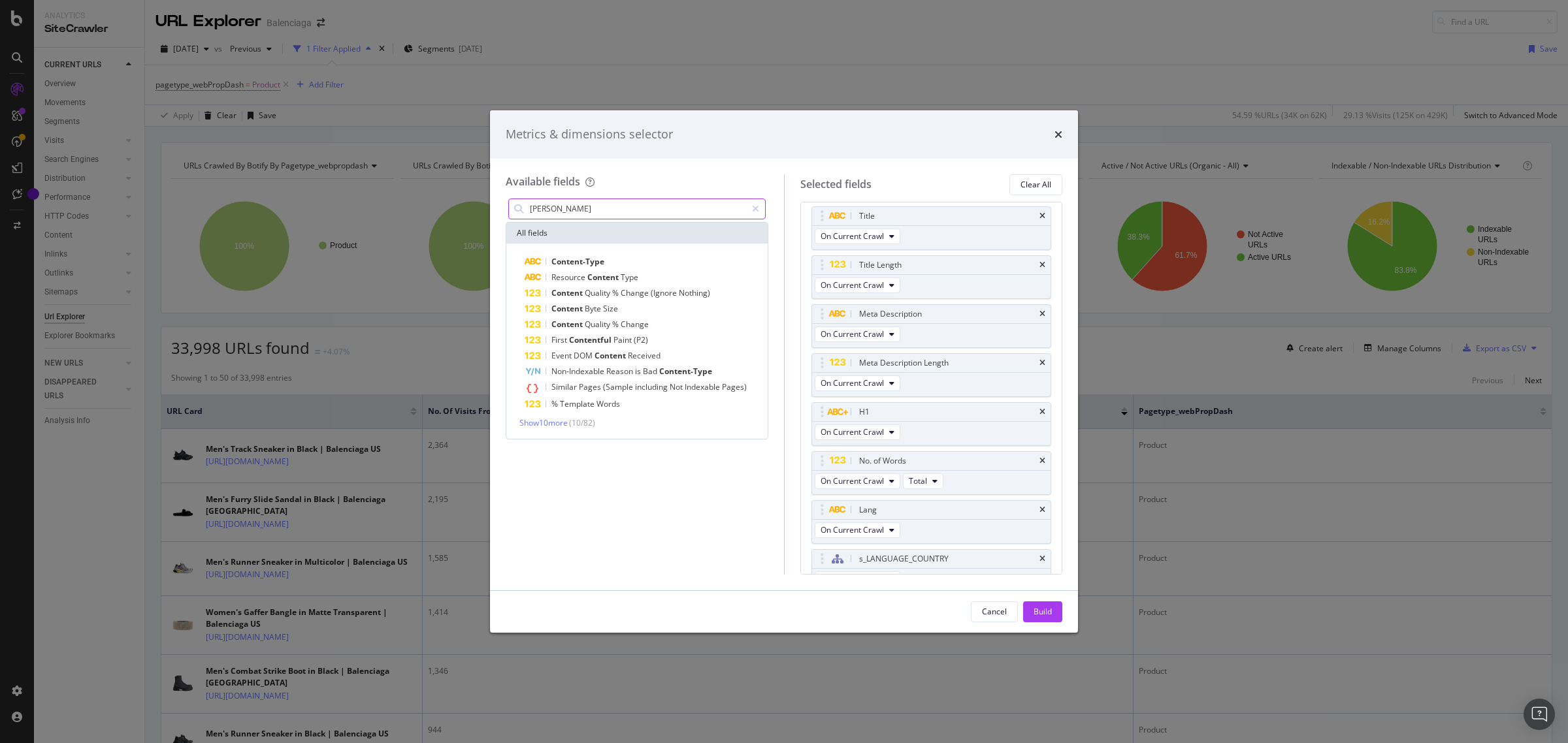
click at [538, 204] on input "[PERSON_NAME]" at bounding box center [637, 209] width 218 height 20
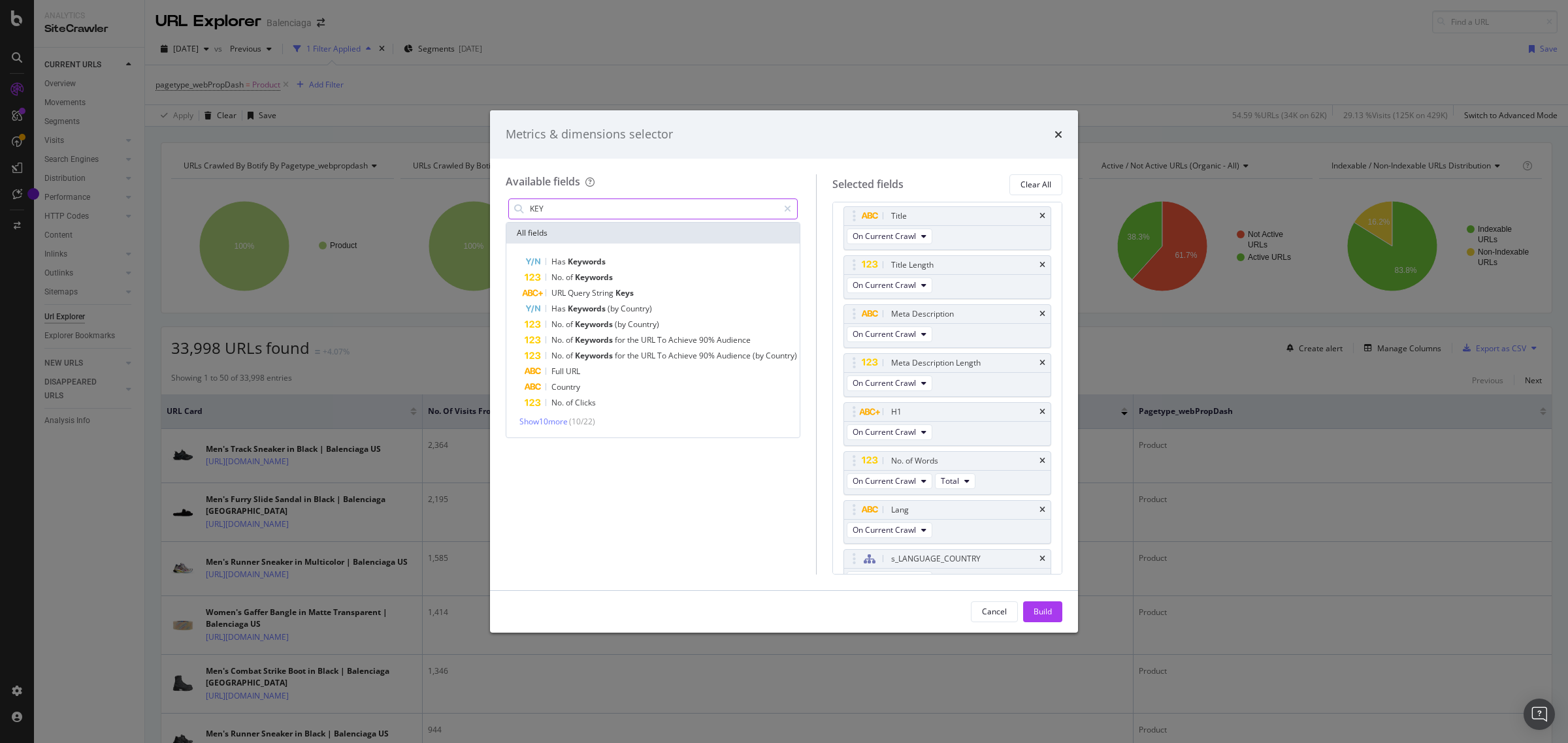
type input "KEYW"
click at [544, 206] on input "KEYW" at bounding box center [653, 209] width 250 height 20
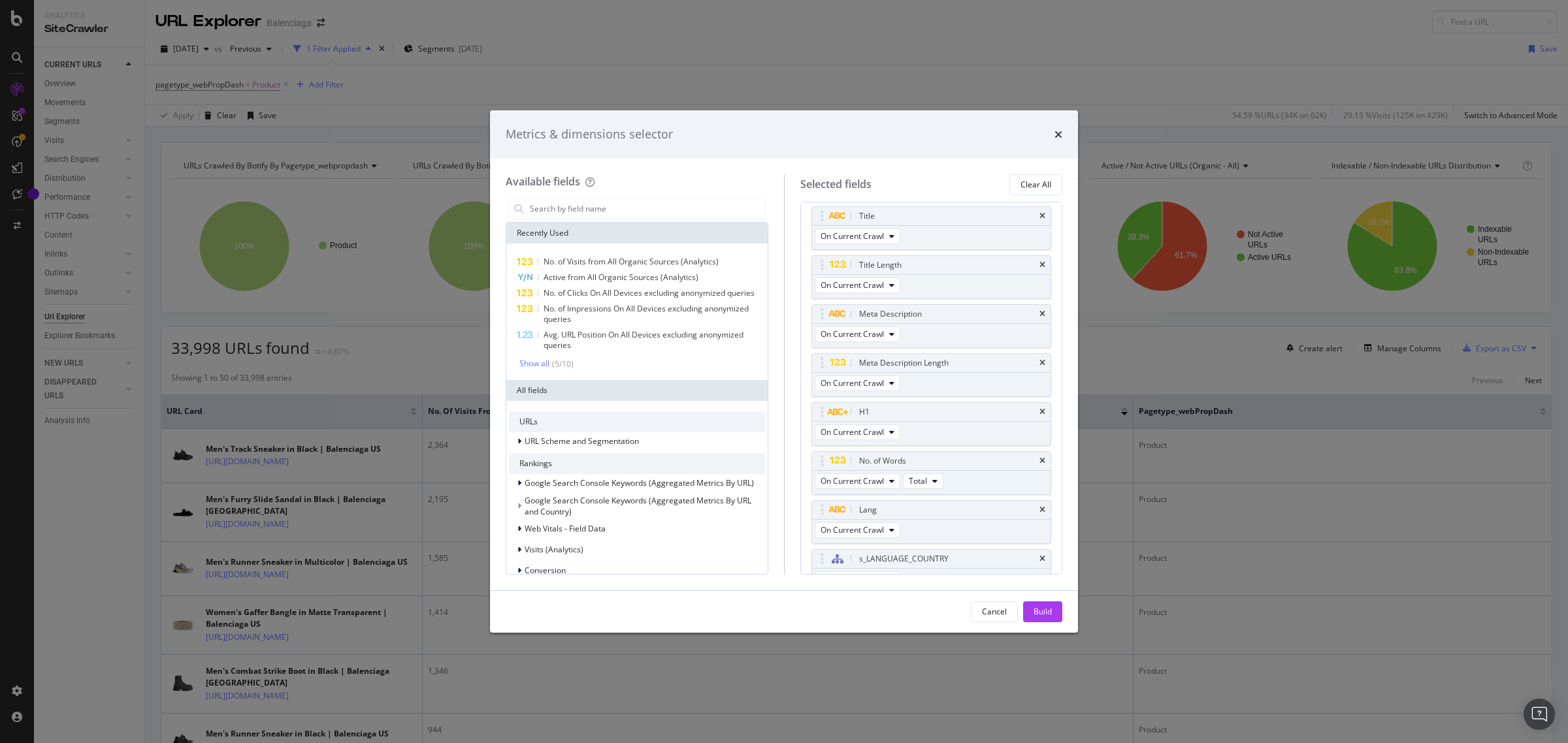
click at [1028, 607] on button "Build" at bounding box center [1043, 612] width 39 height 20
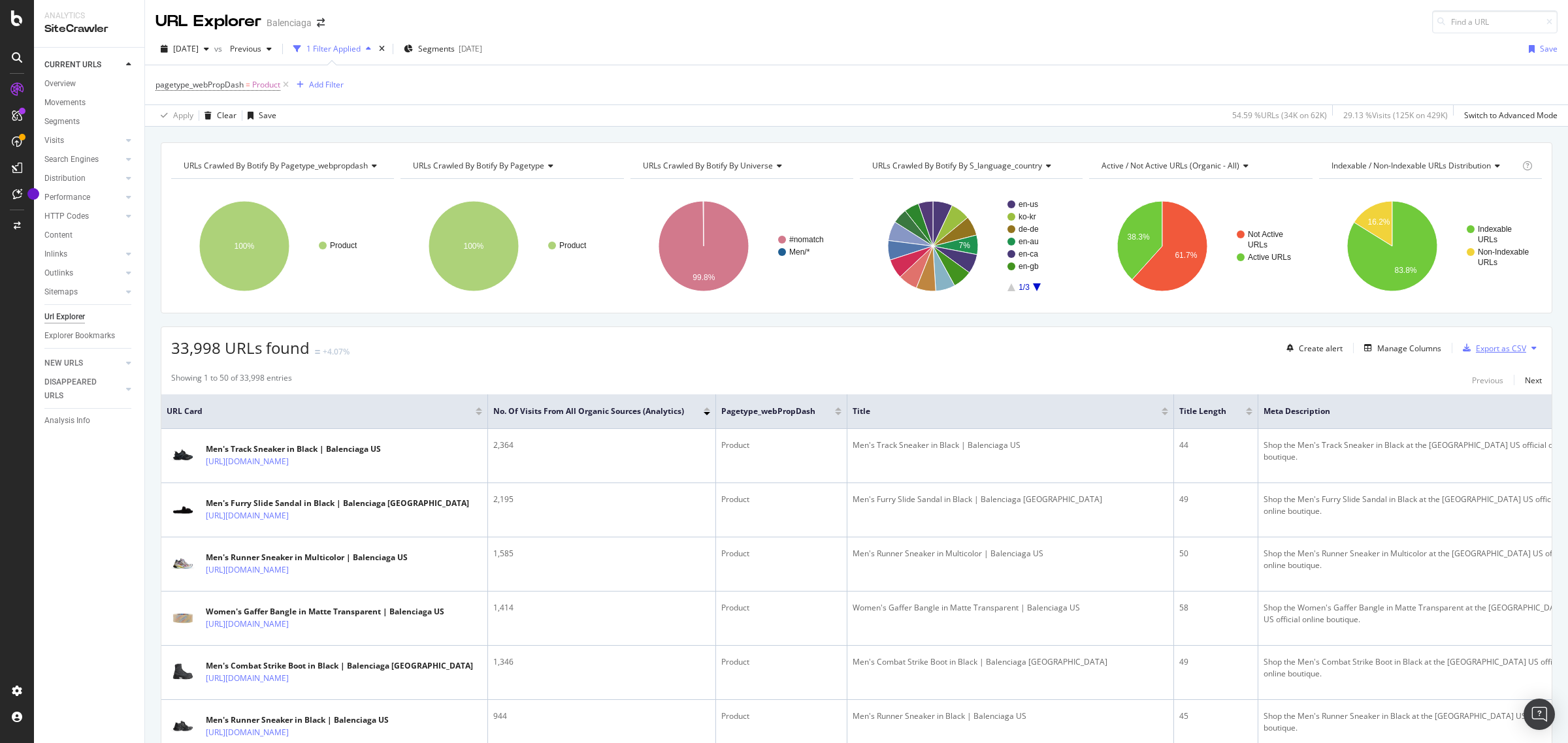
click at [1480, 351] on div "Export as CSV" at bounding box center [1501, 348] width 50 height 11
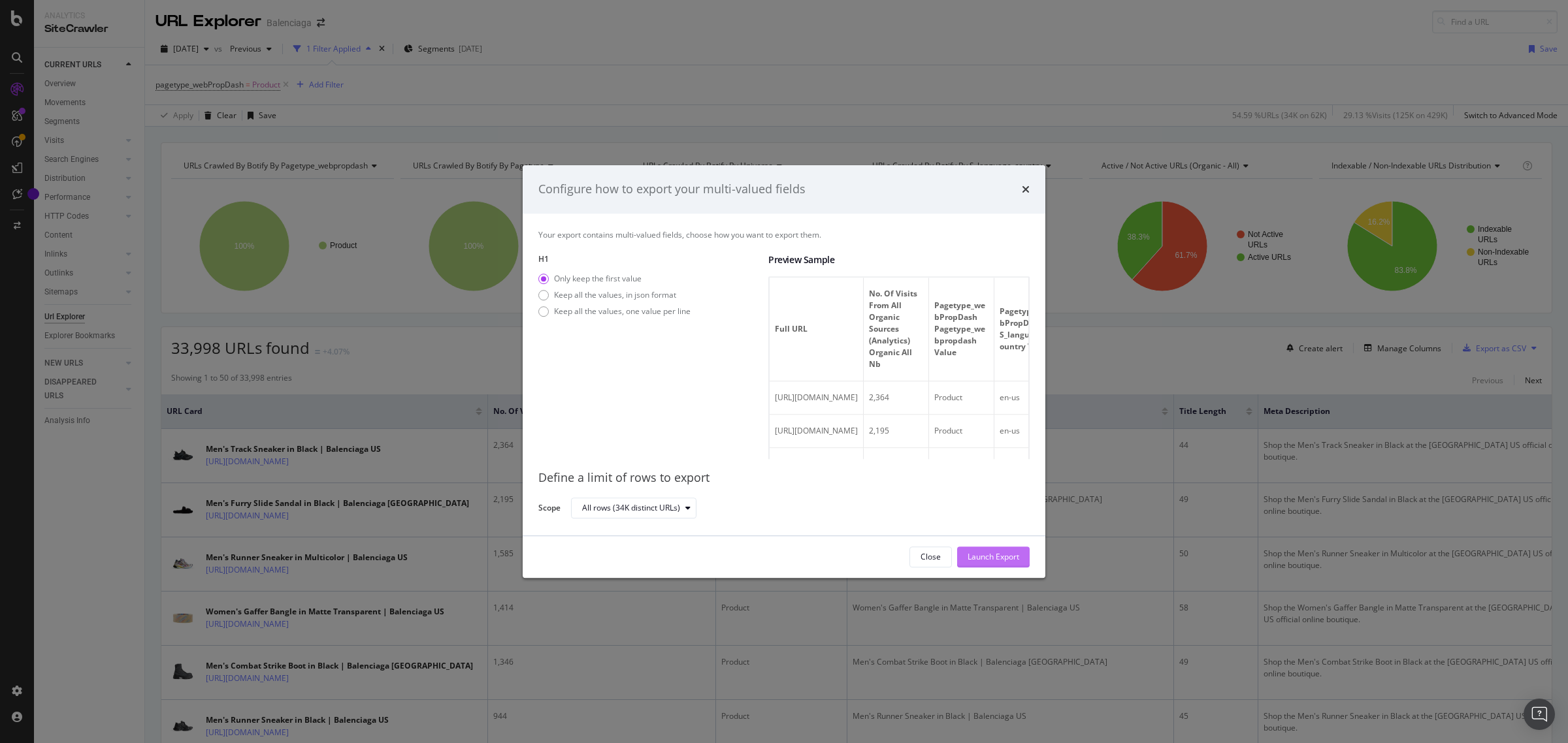
click at [987, 561] on div "Launch Export" at bounding box center [993, 557] width 51 height 11
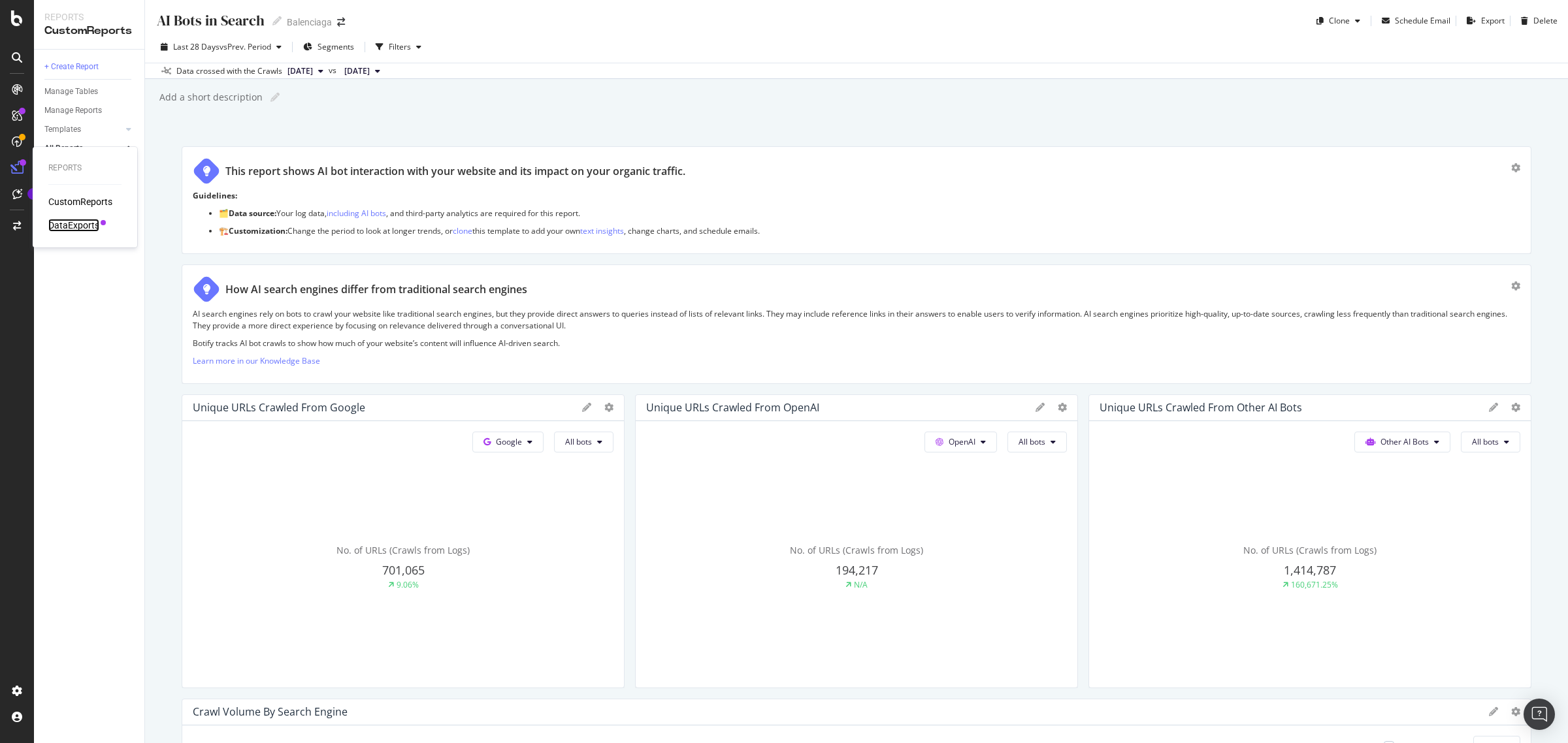
click at [66, 223] on div "DataExports" at bounding box center [74, 225] width 51 height 13
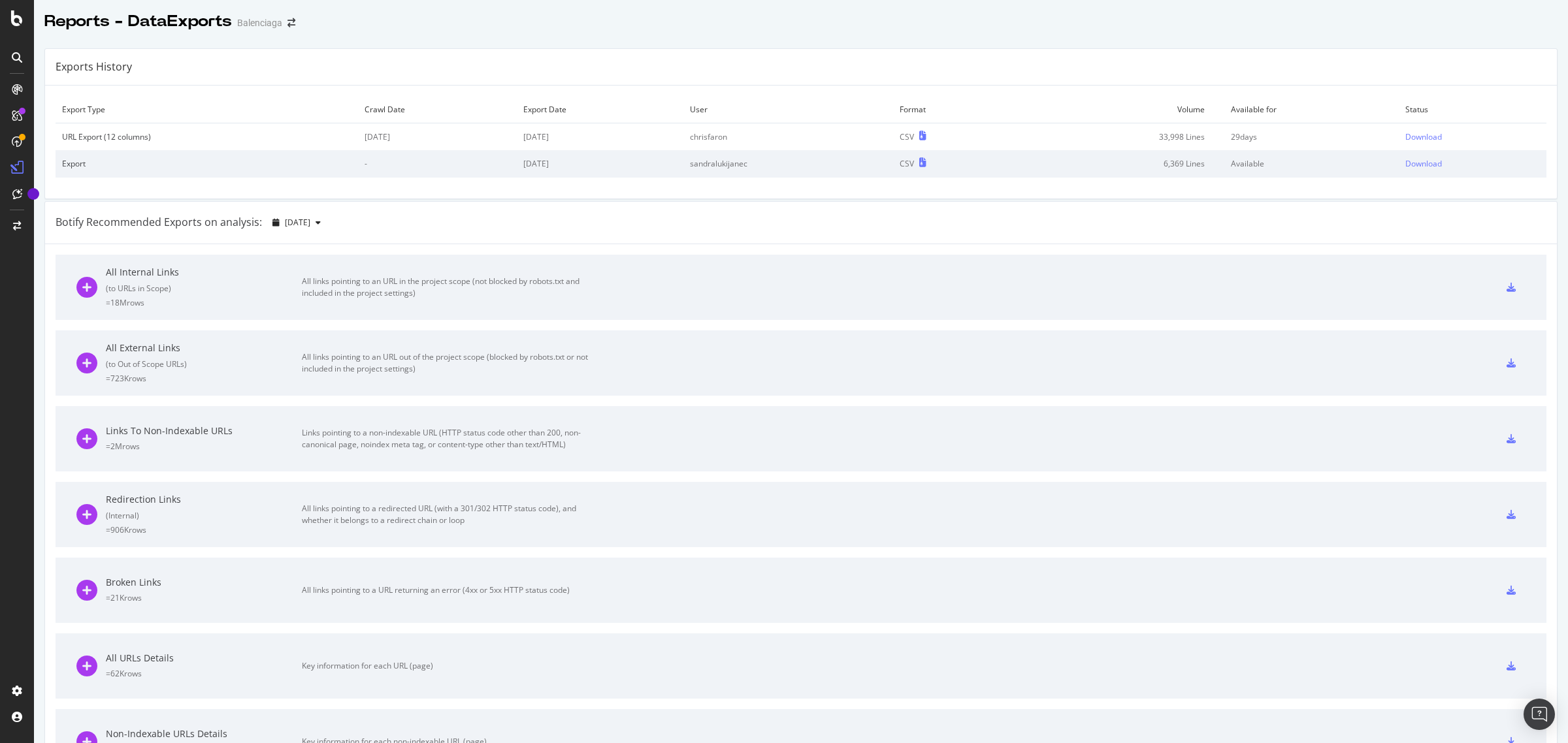
click at [1254, 134] on td "29 days" at bounding box center [1311, 137] width 174 height 27
click at [1254, 141] on div "Download" at bounding box center [1423, 137] width 36 height 11
